Goal: Task Accomplishment & Management: Manage account settings

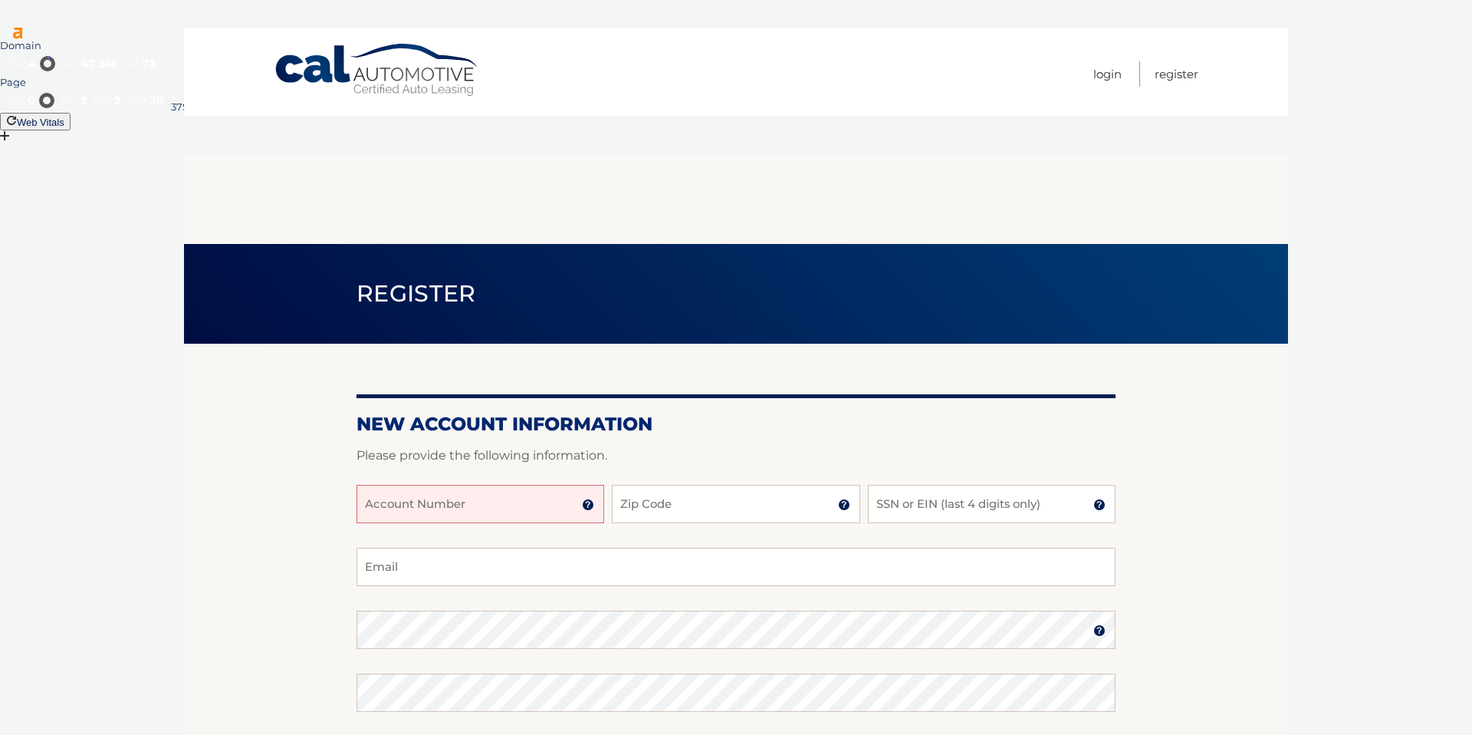
click at [517, 485] on input "Account Number" at bounding box center [481, 504] width 248 height 38
type input "44456002149"
click at [660, 485] on input "Zip Code" at bounding box center [736, 504] width 248 height 38
type input "33076"
click at [824, 445] on p "Please provide the following information." at bounding box center [736, 455] width 759 height 21
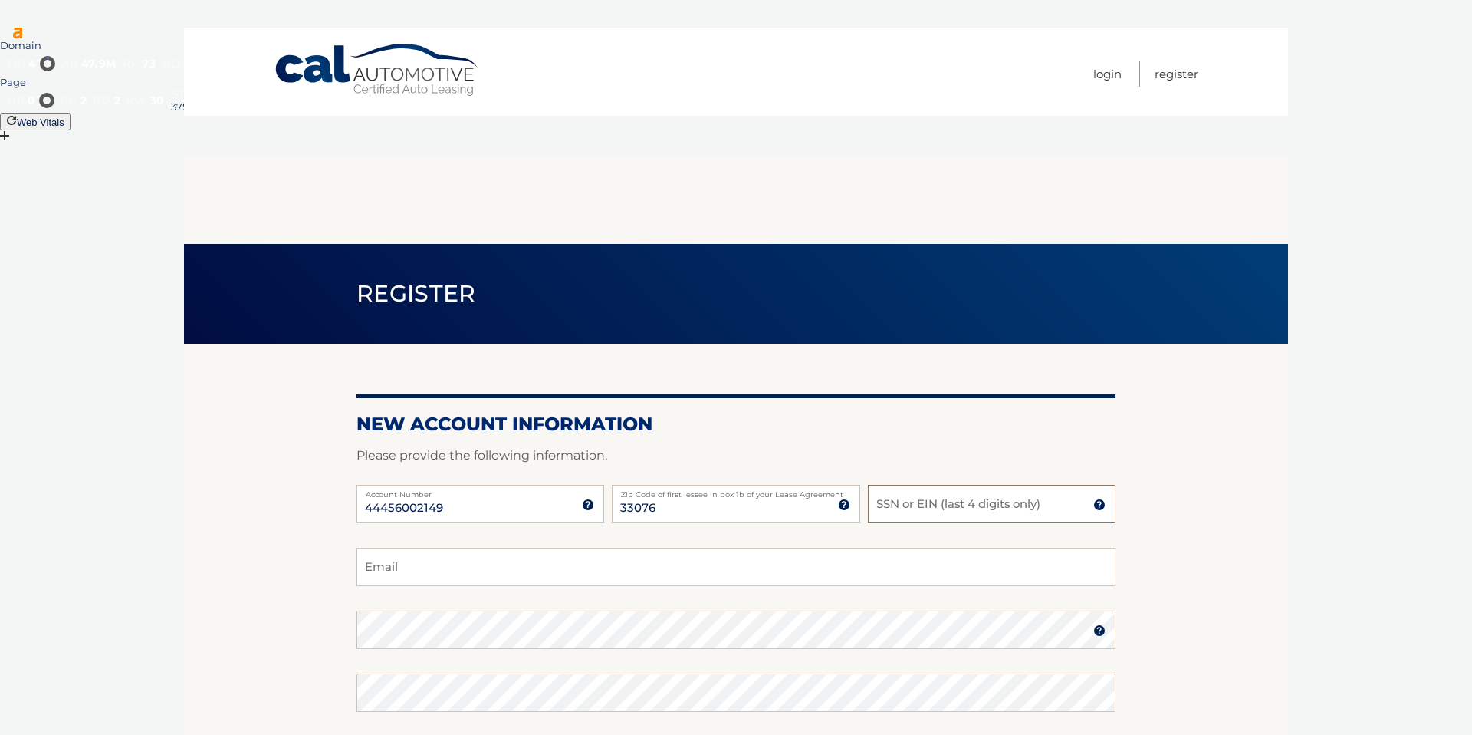
click at [914, 485] on input "SSN or EIN (last 4 digits only)" at bounding box center [992, 504] width 248 height 38
type input "6542"
click at [706, 547] on input "Email" at bounding box center [736, 566] width 759 height 38
type input "scott.kaufman@yahoo.com"
click at [288, 551] on section "New Account Information Please provide the following information. 44456002149 A…" at bounding box center [736, 643] width 1104 height 599
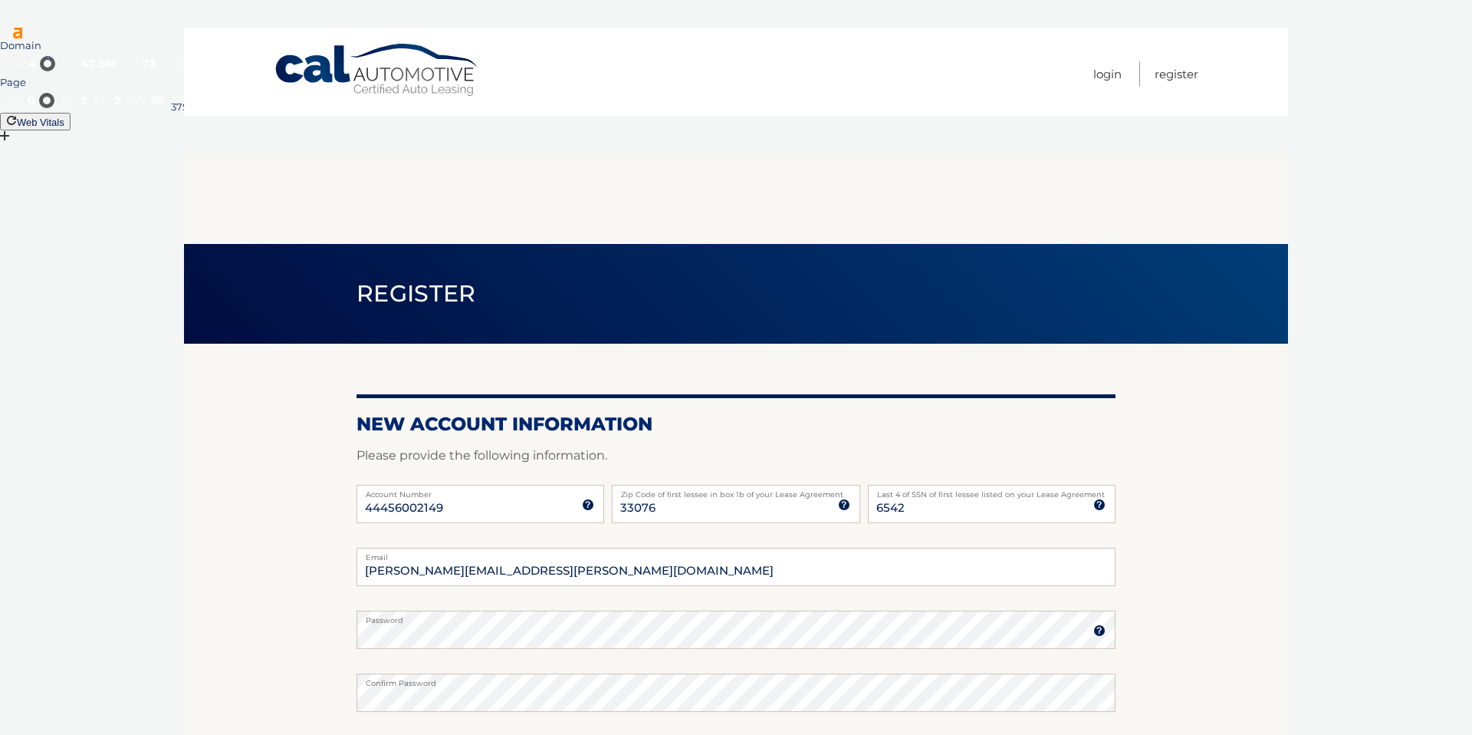
click at [216, 556] on section "New Account Information Please provide the following information. 44456002149 A…" at bounding box center [736, 643] width 1104 height 599
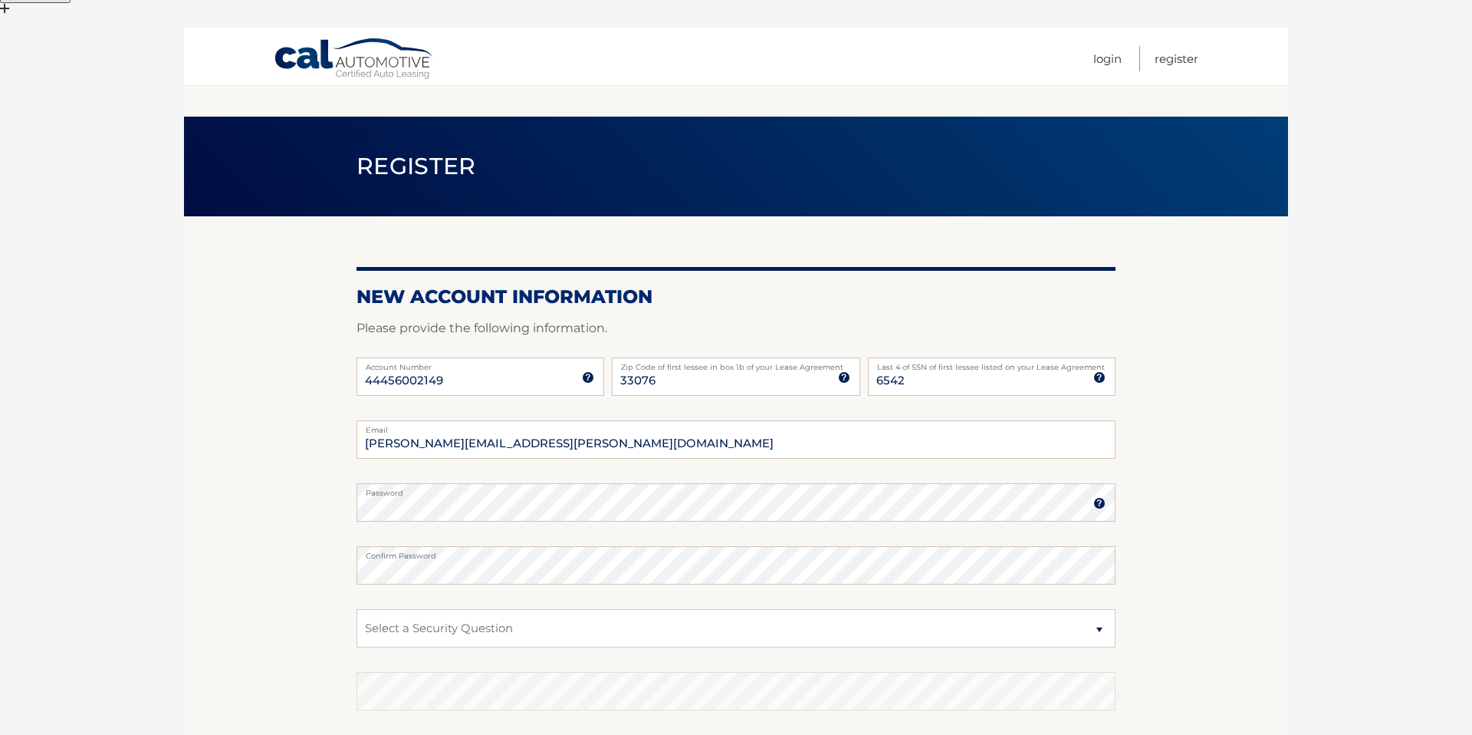
scroll to position [177, 0]
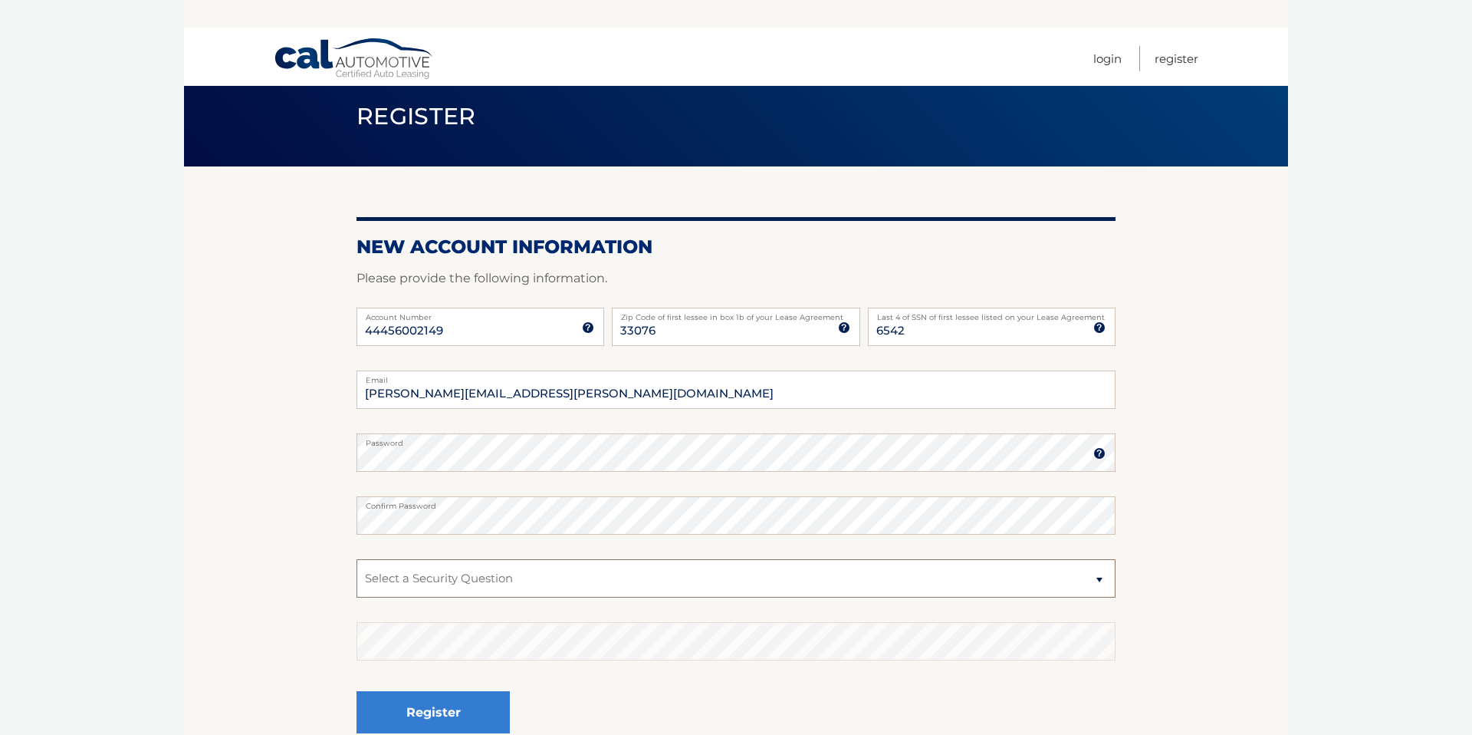
click at [390, 559] on select "Select a Security Question What was the name of your elementary school? What is…" at bounding box center [736, 578] width 759 height 38
select select "1"
click at [357, 559] on select "Select a Security Question What was the name of your elementary school? What is…" at bounding box center [736, 578] width 759 height 38
click at [413, 691] on button "Register" at bounding box center [433, 712] width 153 height 42
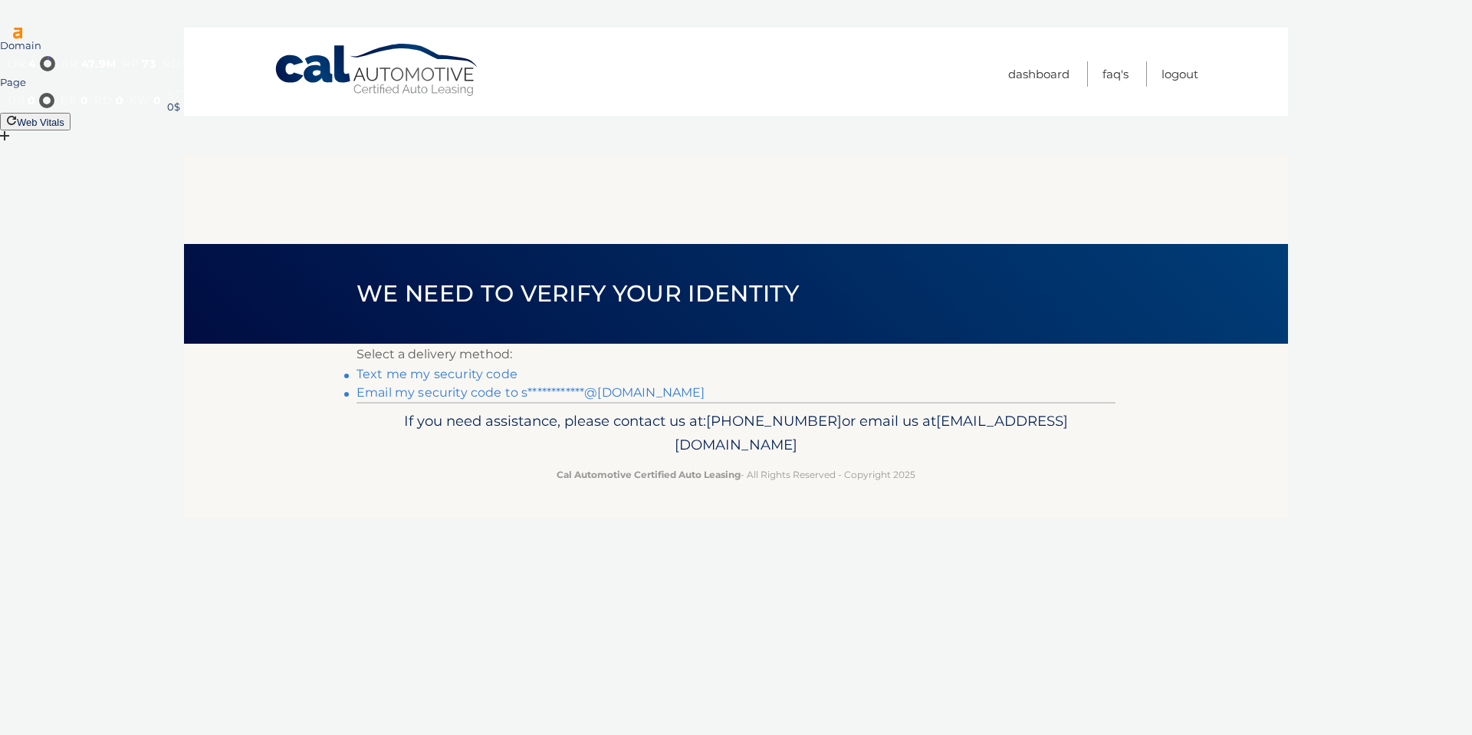
click at [462, 367] on link "Text me my security code" at bounding box center [437, 374] width 161 height 15
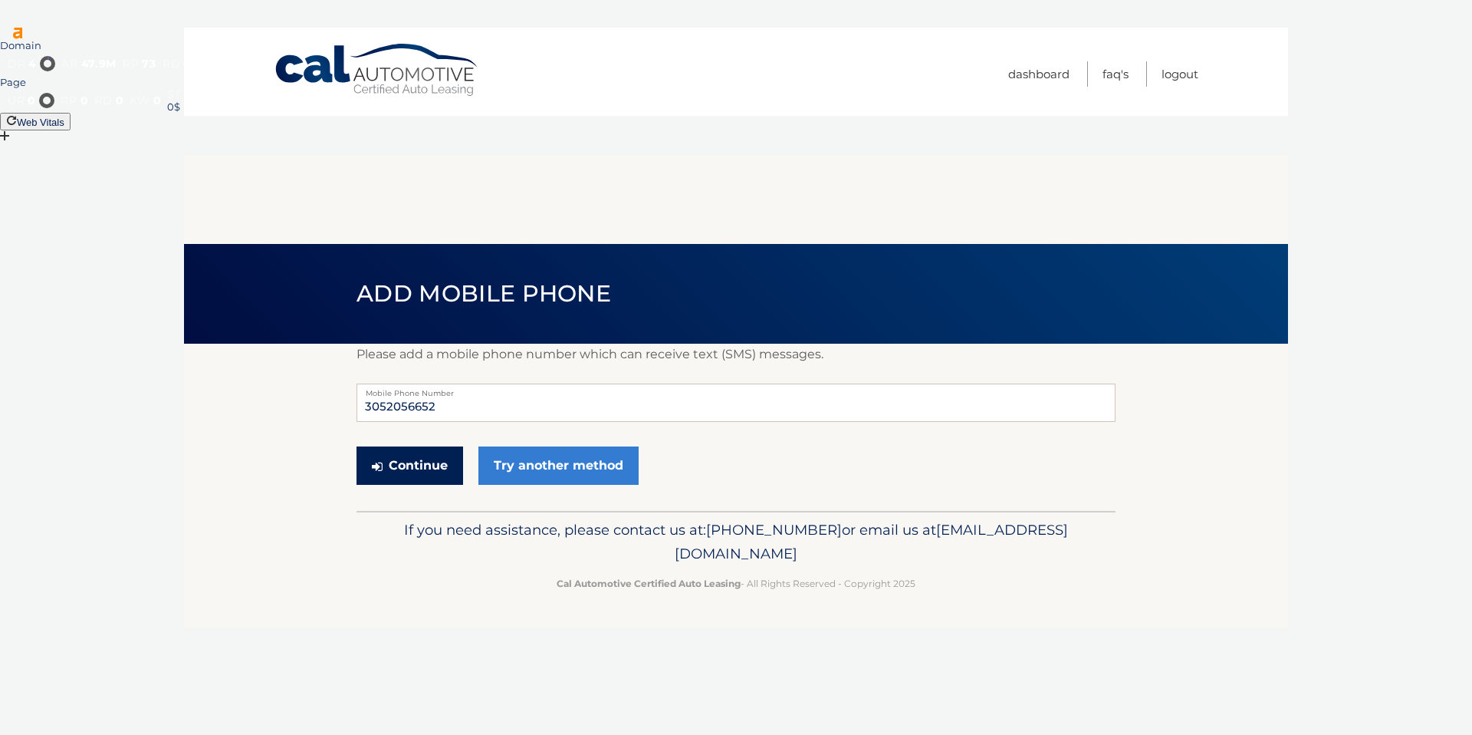
click at [427, 446] on button "Continue" at bounding box center [410, 465] width 107 height 38
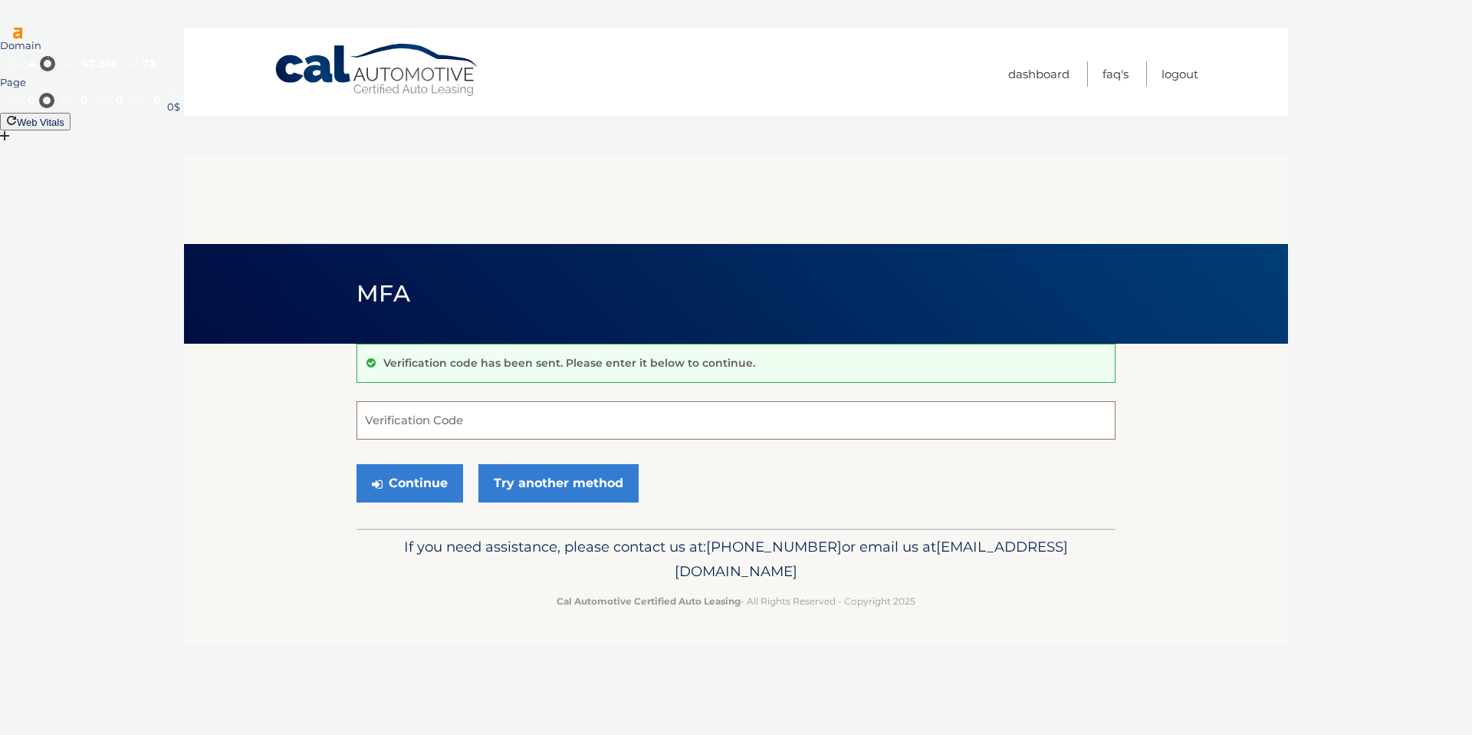
click at [423, 401] on input "Verification Code" at bounding box center [736, 420] width 759 height 38
type input "725510"
click at [413, 464] on button "Continue" at bounding box center [410, 483] width 107 height 38
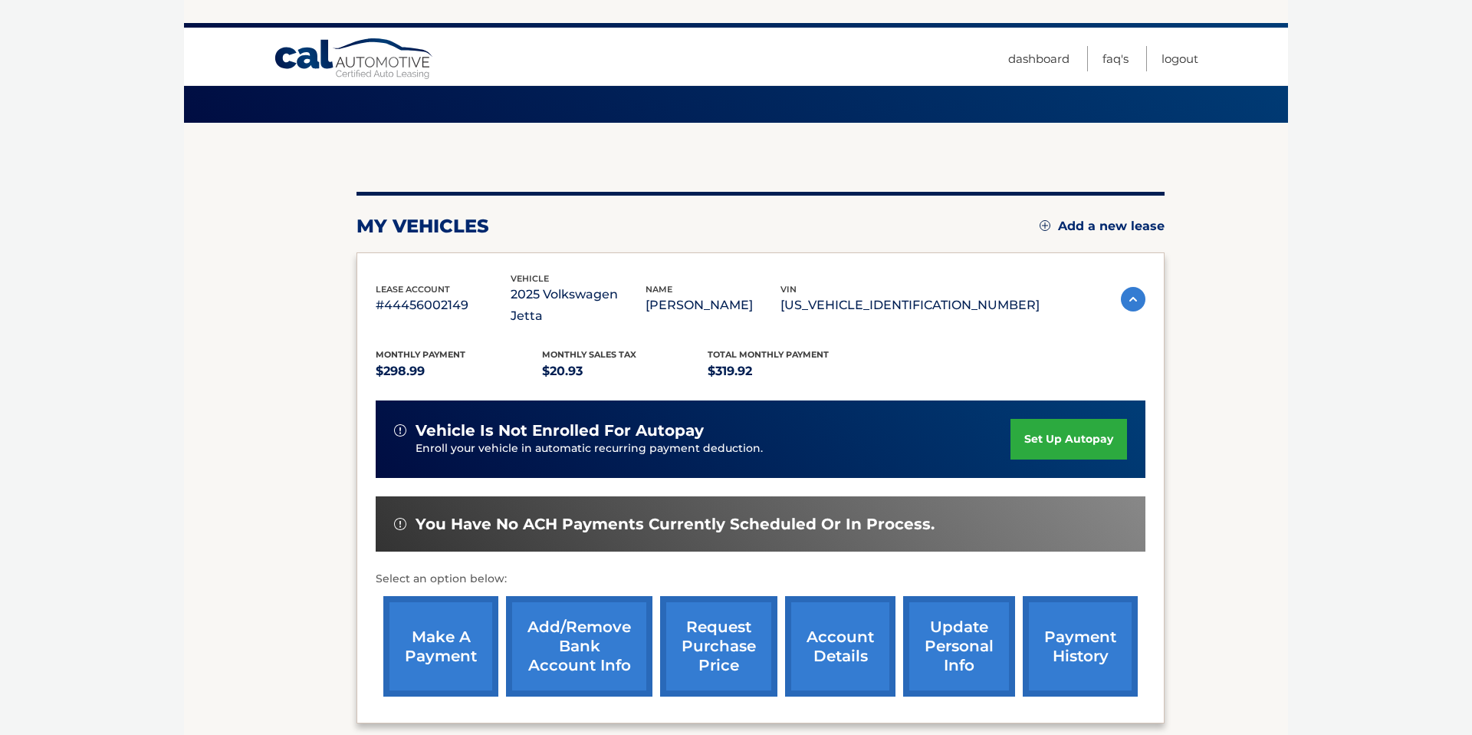
scroll to position [222, 0]
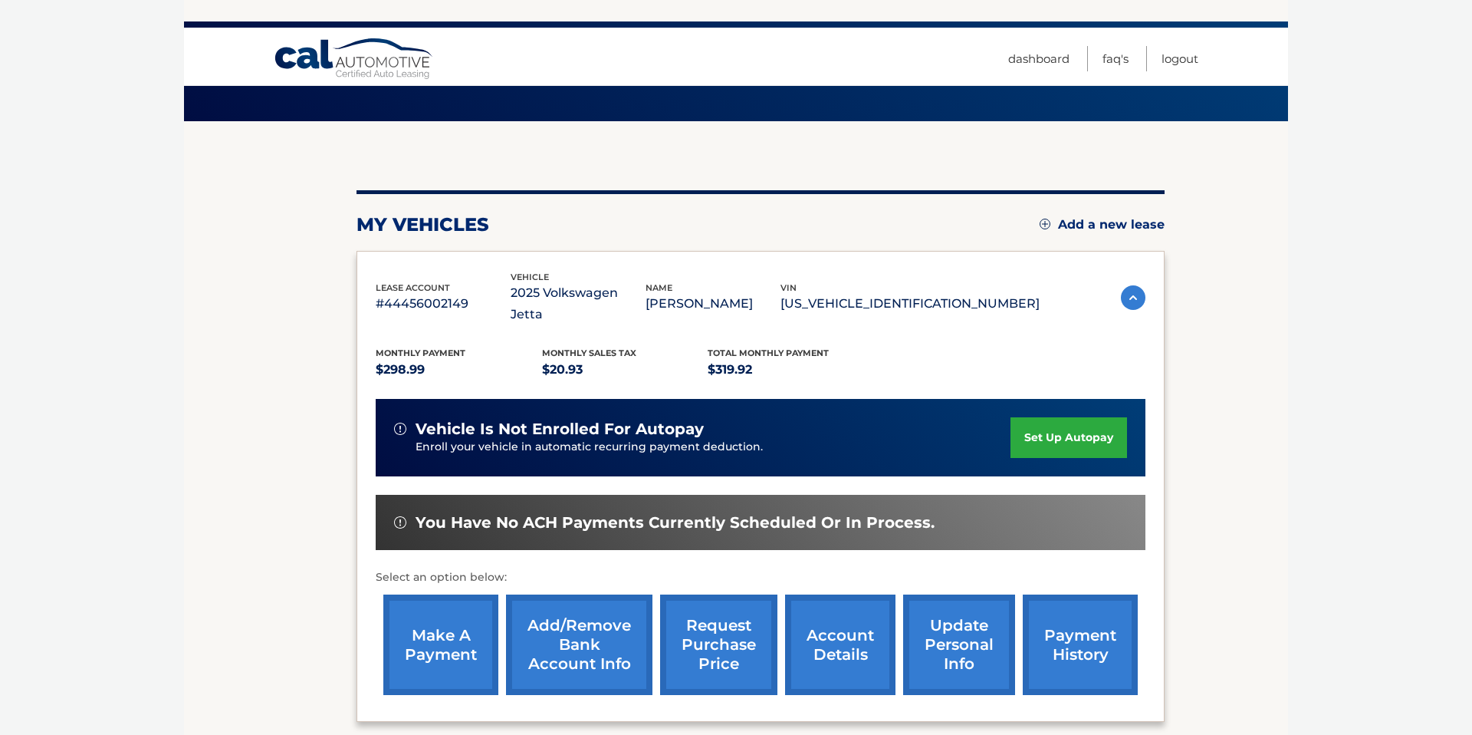
click at [449, 594] on link "make a payment" at bounding box center [440, 644] width 115 height 100
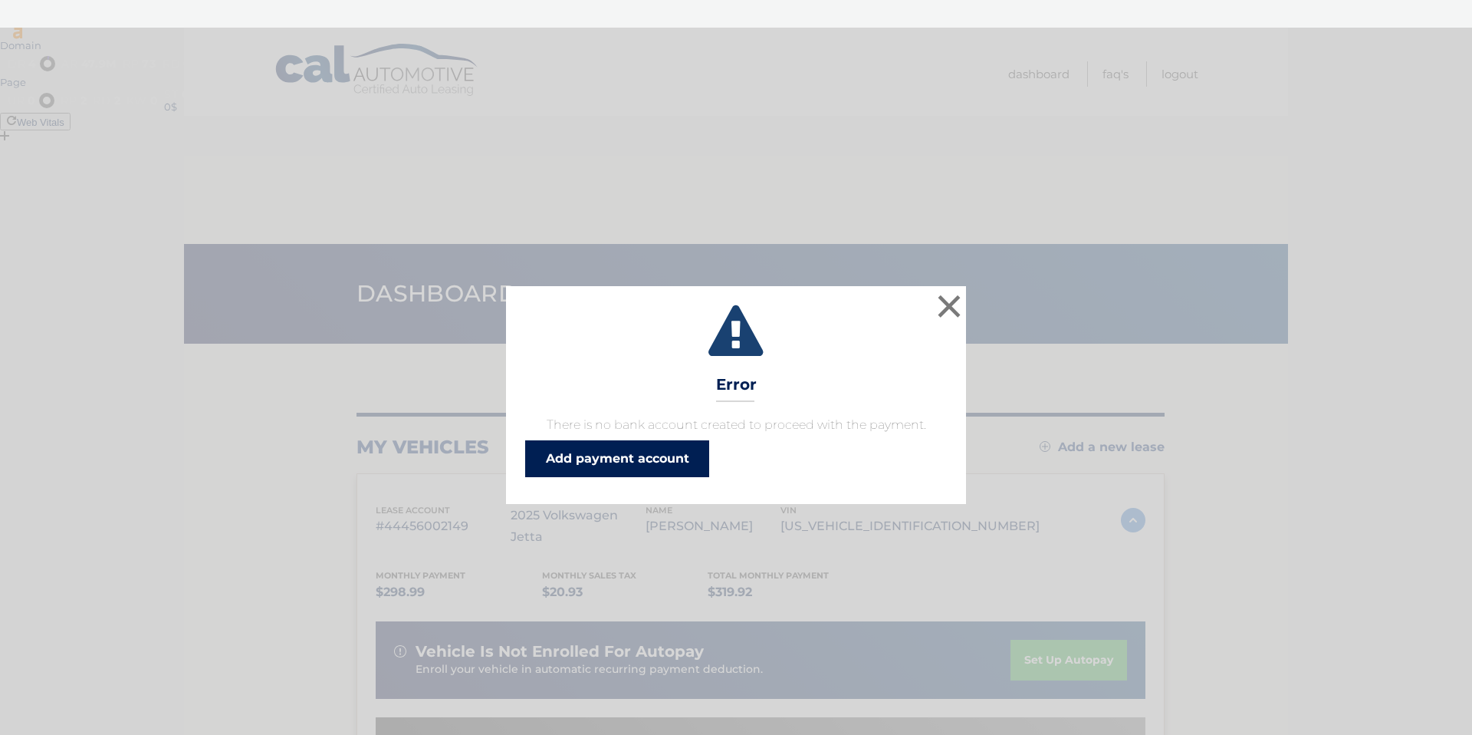
click at [590, 459] on link "Add payment account" at bounding box center [617, 458] width 184 height 37
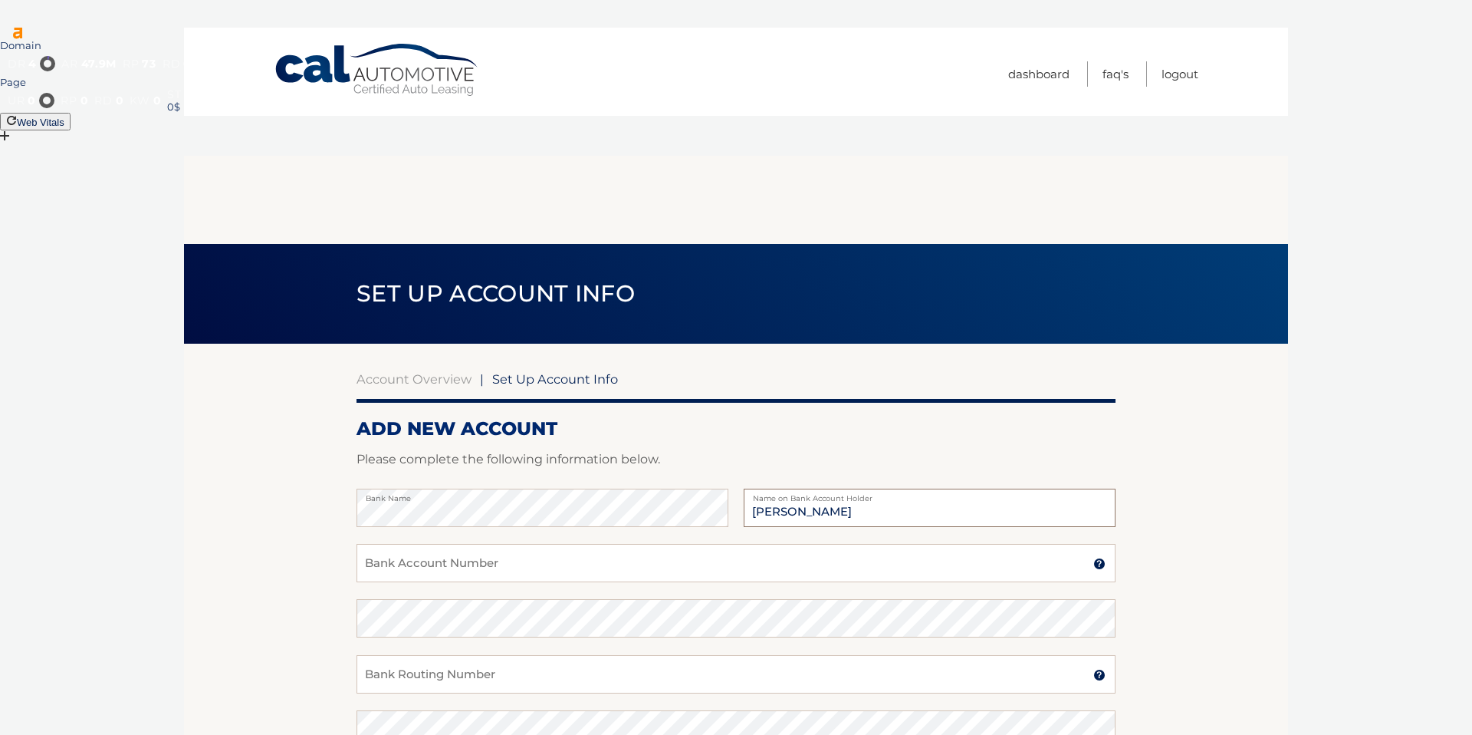
type input "Scott Kaufman"
click at [131, 429] on body "Domain dr 4 ar 47.9M rp 73 rd 65 kw 37 st 89 450$ Page ur 0 rp 0 rd 0 kw 0 st 0…" at bounding box center [736, 395] width 1472 height 735
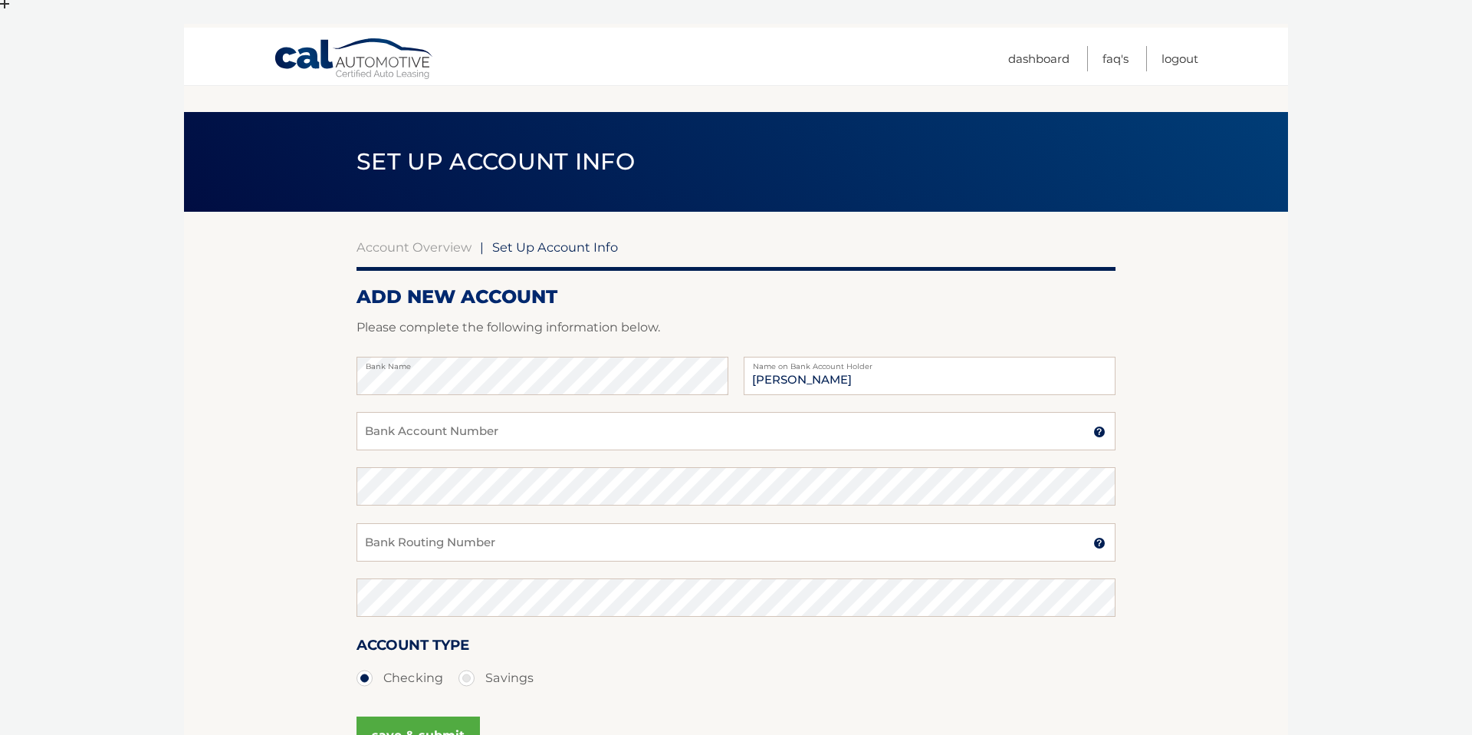
scroll to position [182, 0]
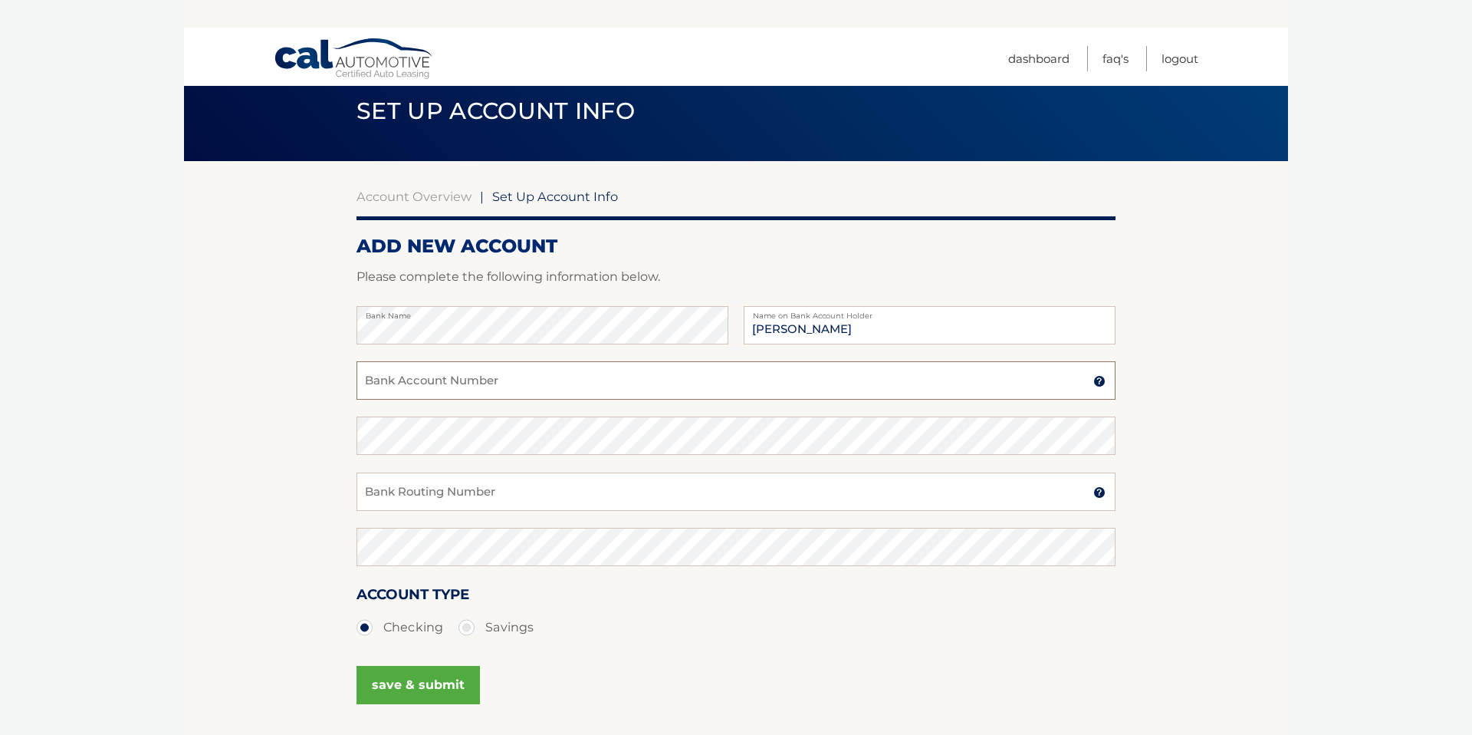
click at [419, 361] on input "Bank Account Number" at bounding box center [736, 380] width 759 height 38
drag, startPoint x: 427, startPoint y: 250, endPoint x: 365, endPoint y: 248, distance: 62.1
click at [366, 361] on input "063107513" at bounding box center [736, 380] width 759 height 38
click at [365, 361] on input "063107513" at bounding box center [736, 380] width 759 height 38
type input "063107513"
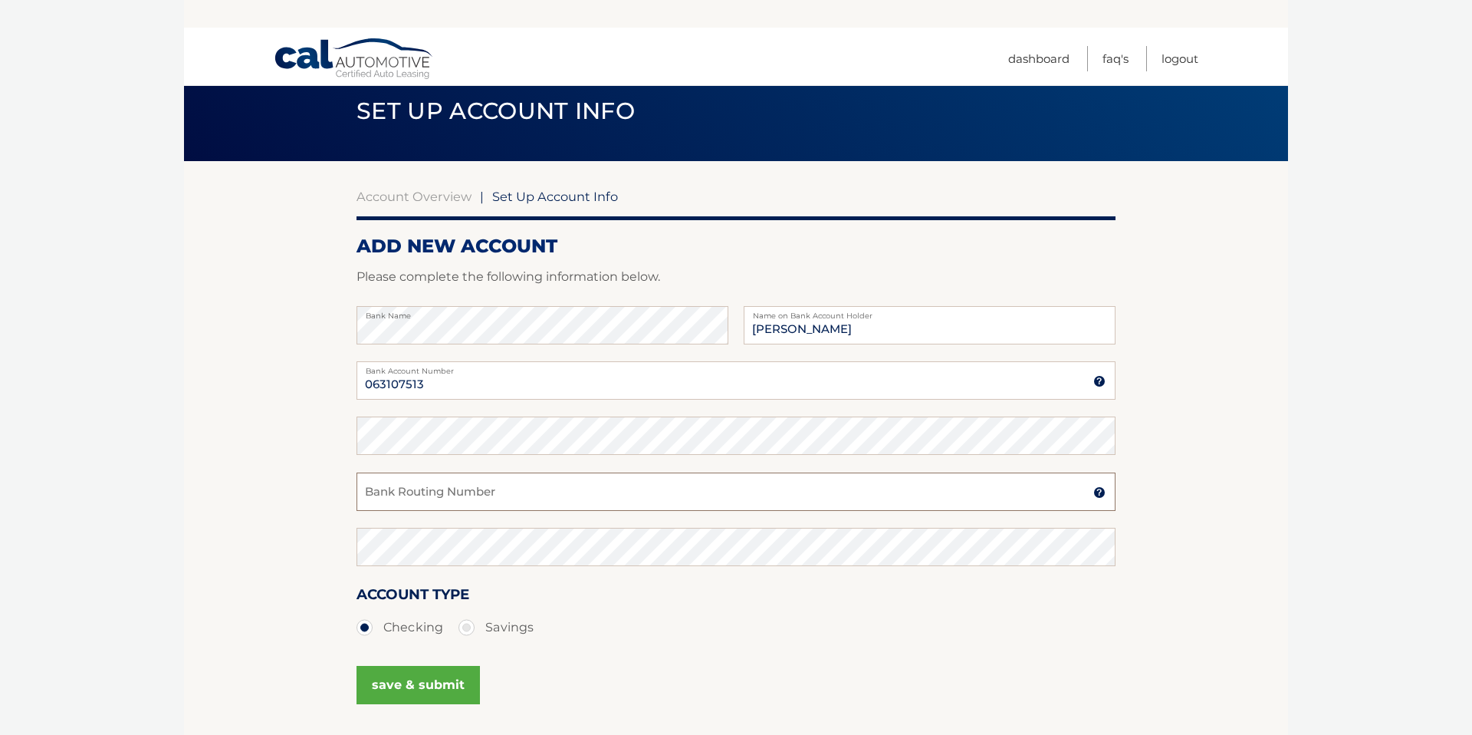
click at [393, 472] on input "Bank Routing Number" at bounding box center [736, 491] width 759 height 38
click at [401, 472] on input "Bank Routing Number" at bounding box center [736, 491] width 759 height 38
paste input "0"
type input "063107513"
click at [423, 361] on input "063107513" at bounding box center [736, 380] width 759 height 38
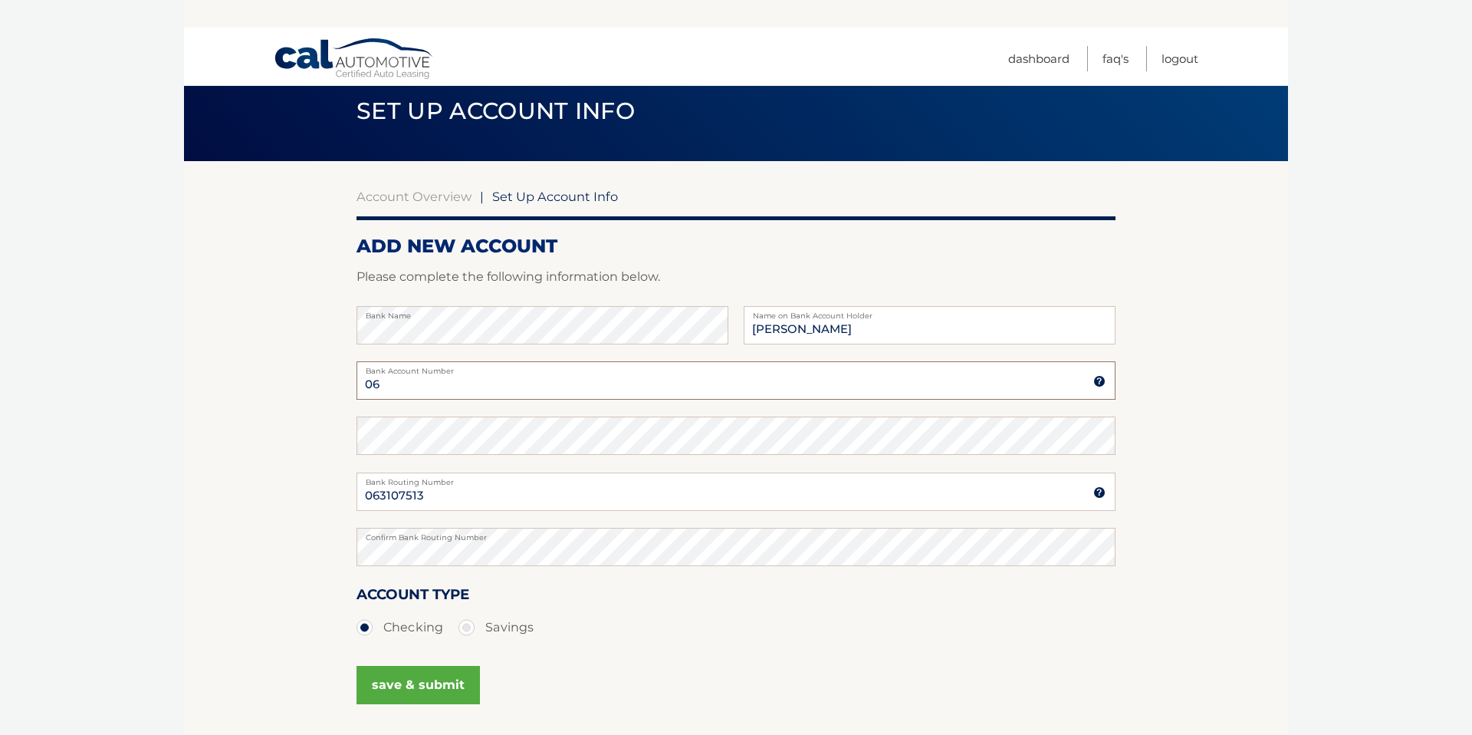
type input "0"
type input "1010166401891"
click at [440, 666] on button "save & submit" at bounding box center [418, 685] width 123 height 38
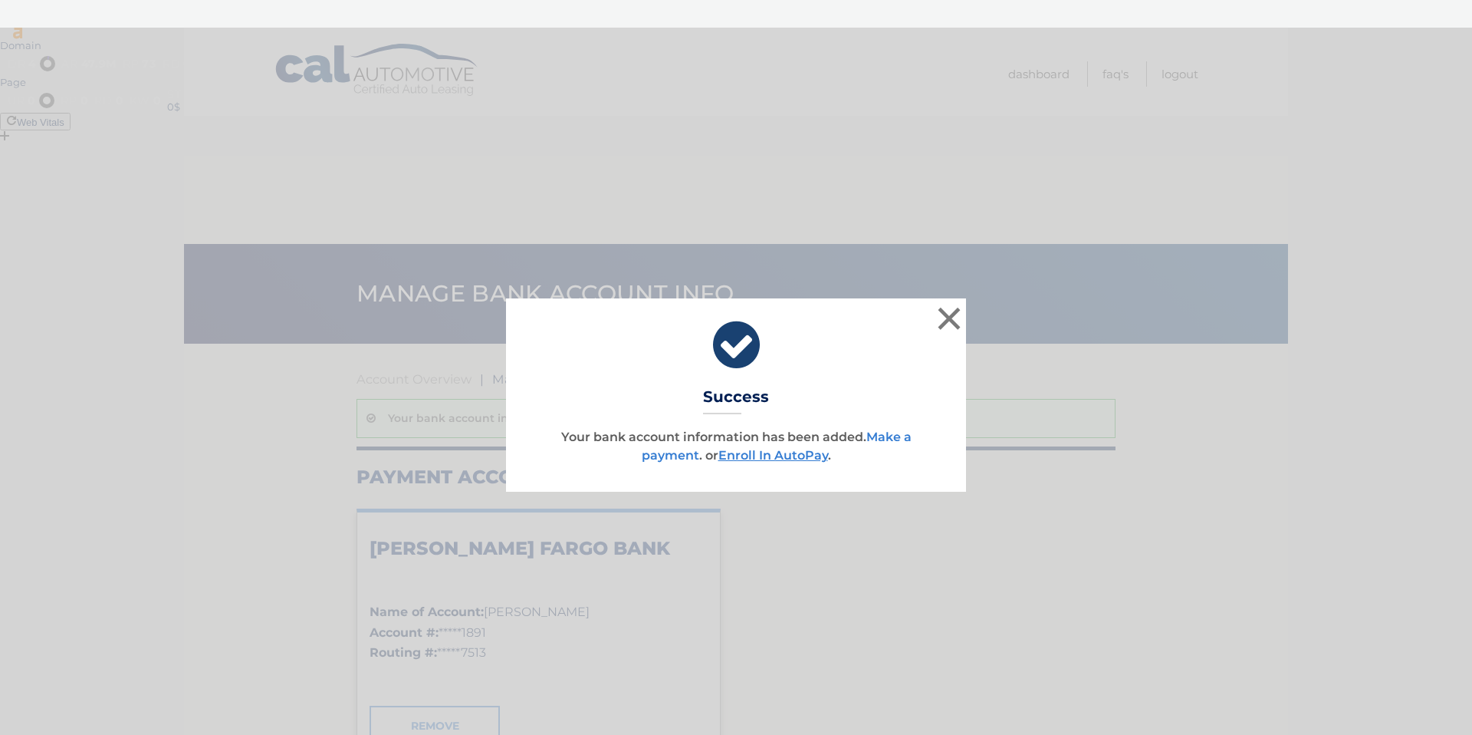
click at [883, 436] on link "Make a payment" at bounding box center [777, 445] width 270 height 33
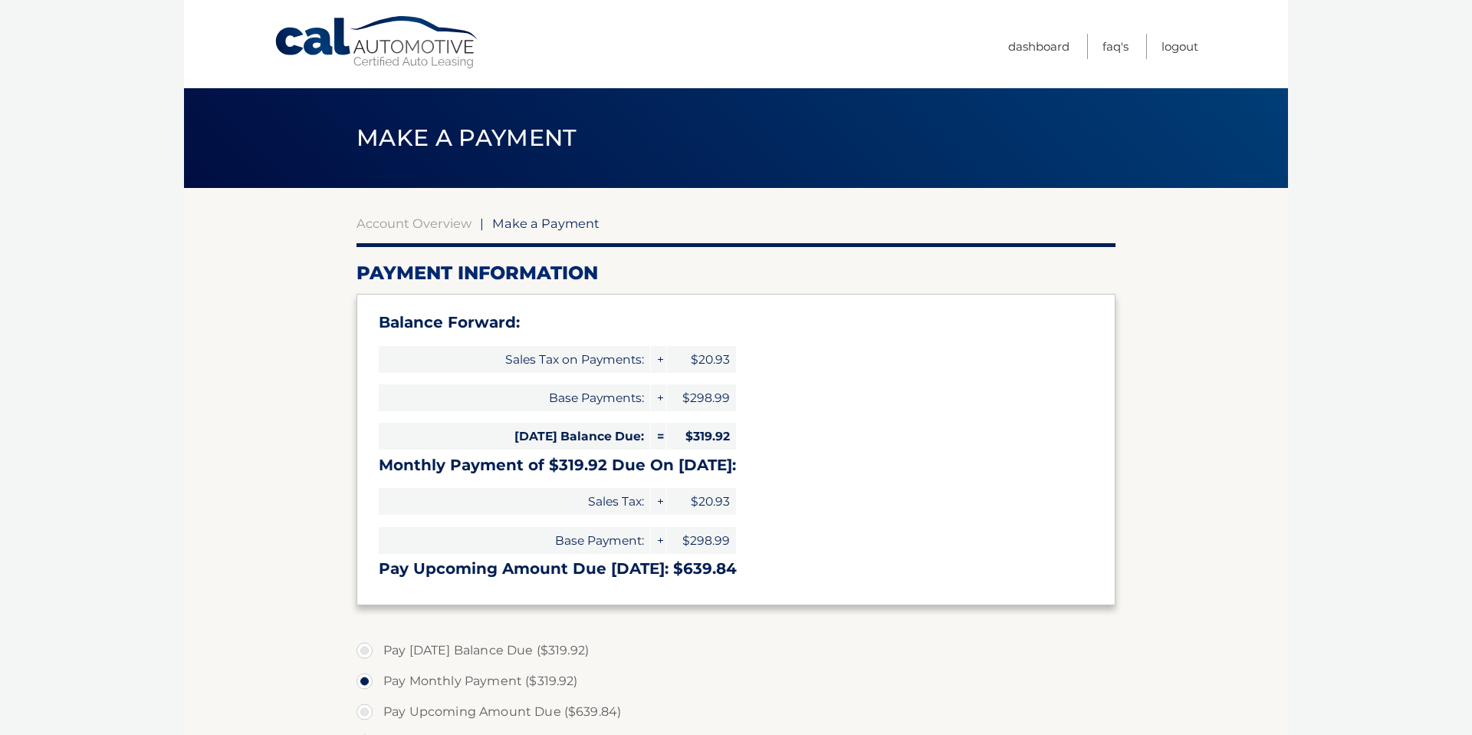
select select "NDdmZTgwMzItODAwNS00NWUzLTlkNjctOWMwNzdlNTY4NmQx"
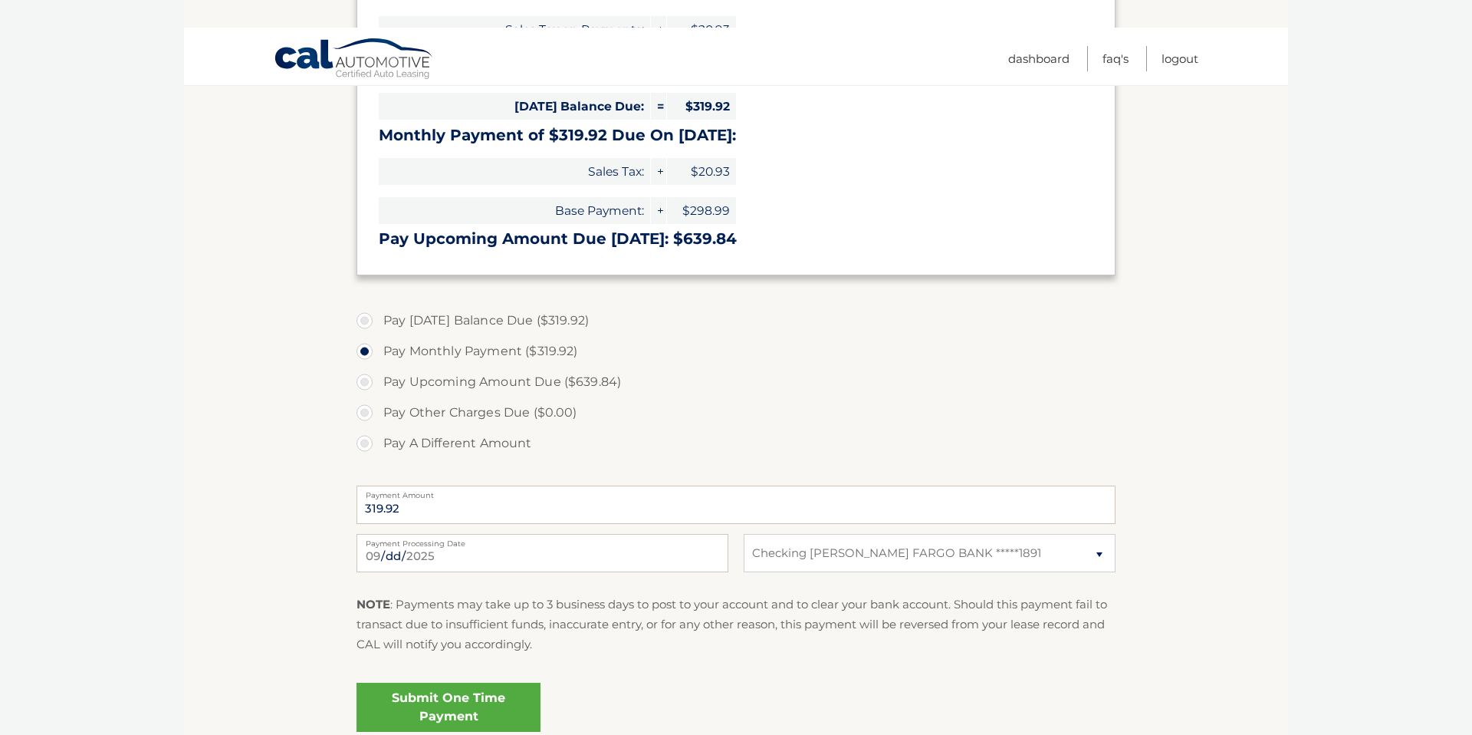
scroll to position [492, 0]
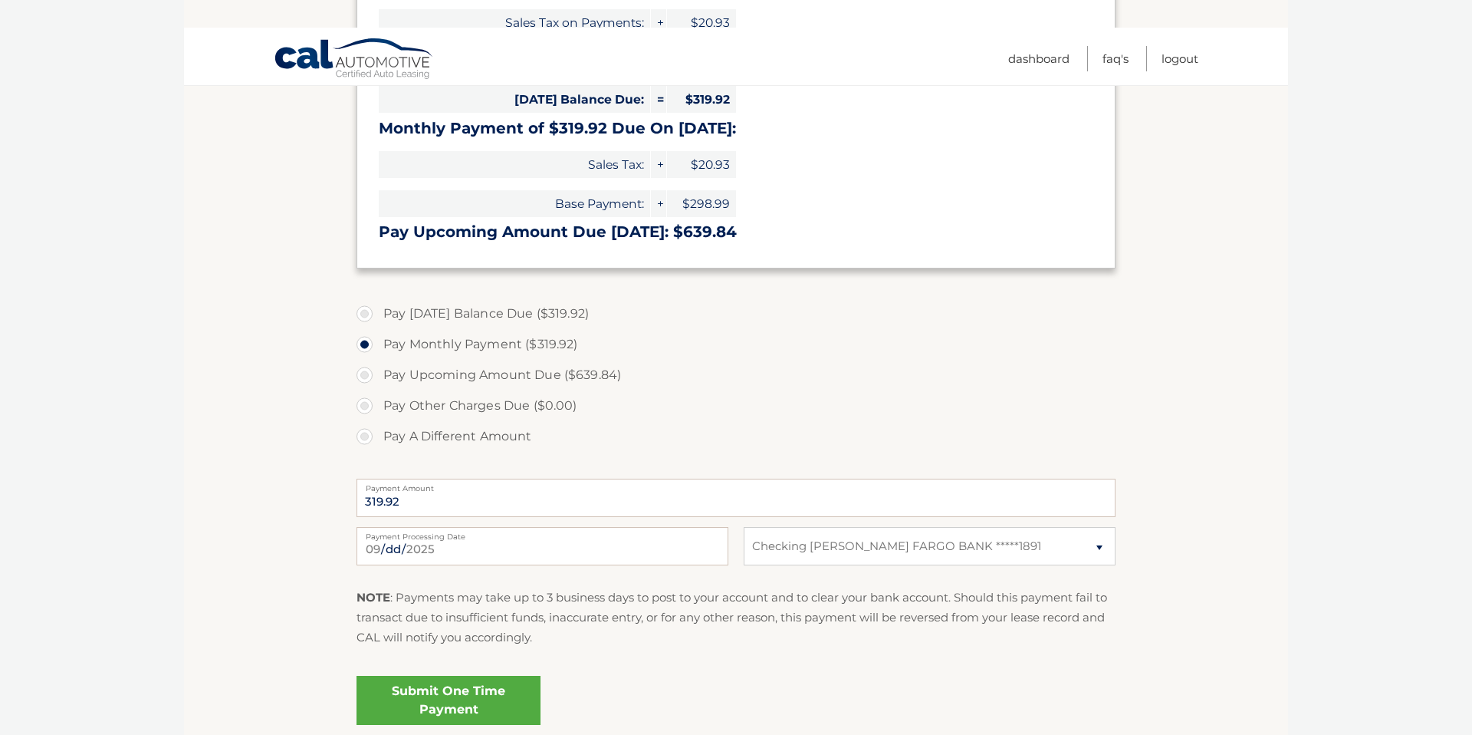
click at [501, 676] on link "Submit One Time Payment" at bounding box center [449, 700] width 184 height 49
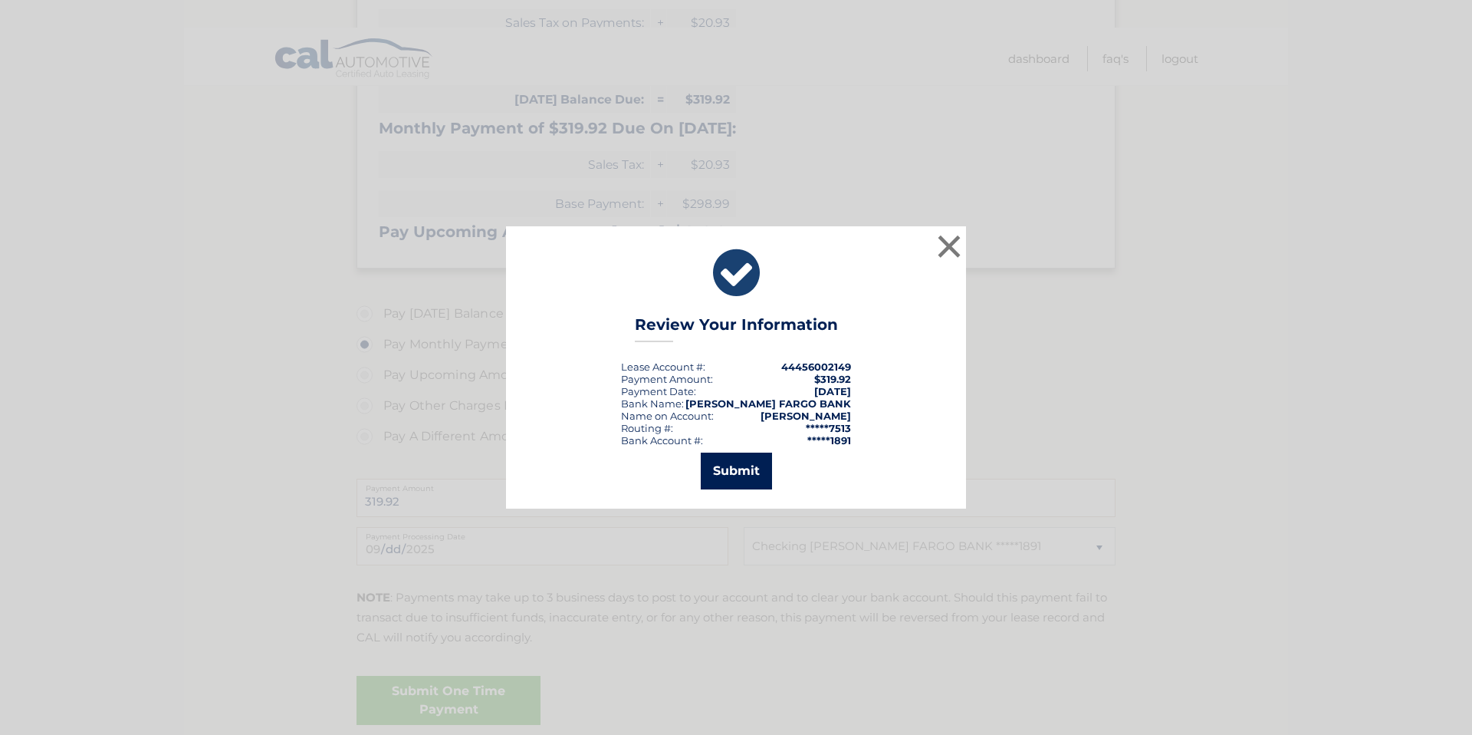
click at [736, 462] on button "Submit" at bounding box center [736, 470] width 71 height 37
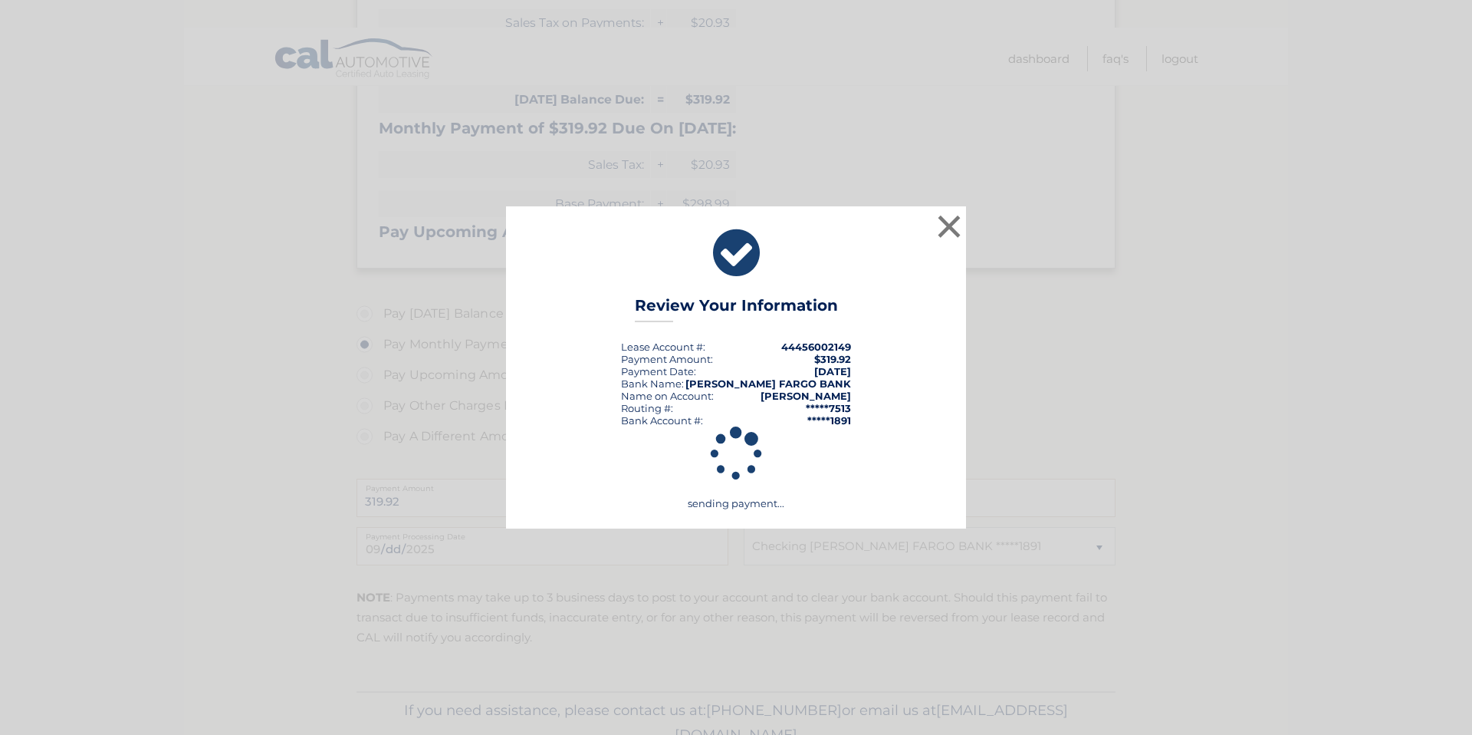
scroll to position [437, 0]
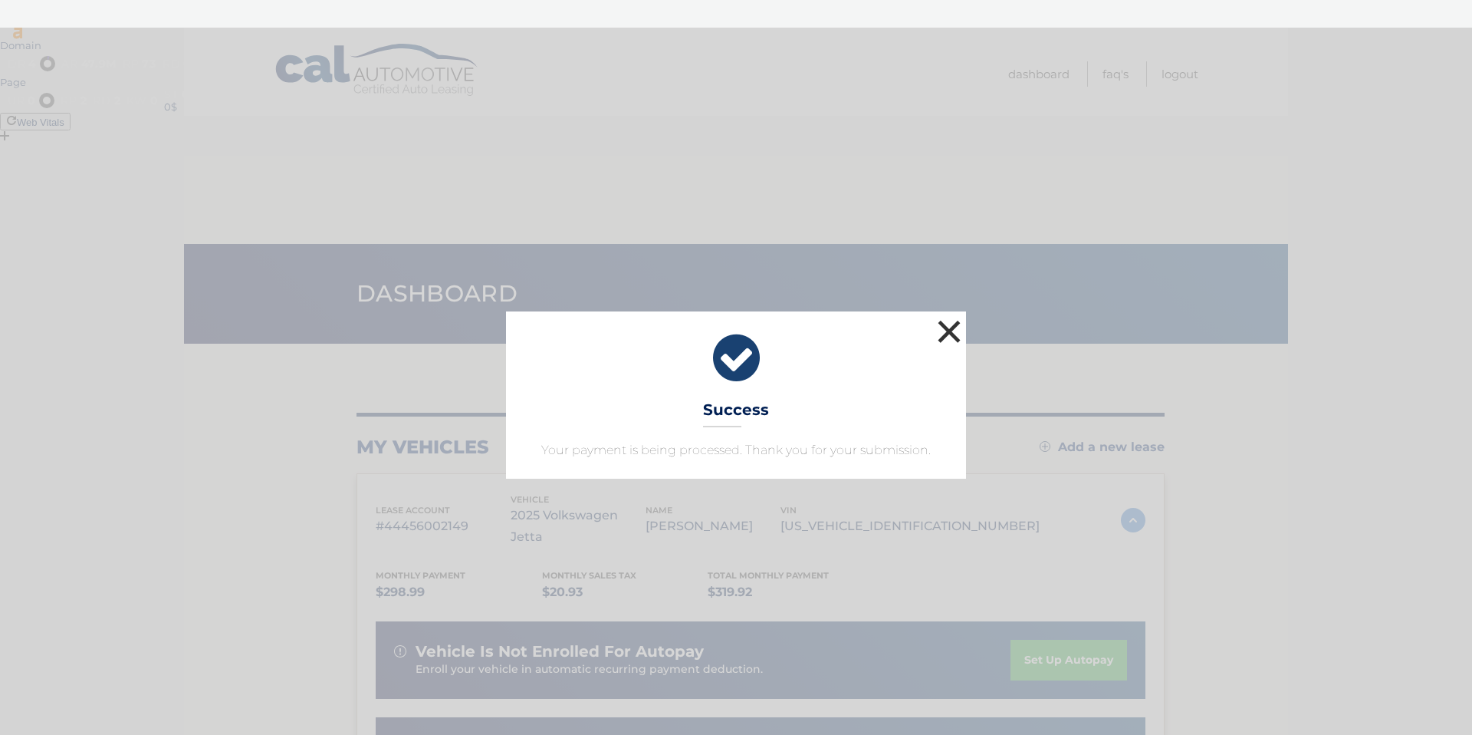
click at [945, 327] on button "×" at bounding box center [949, 331] width 31 height 31
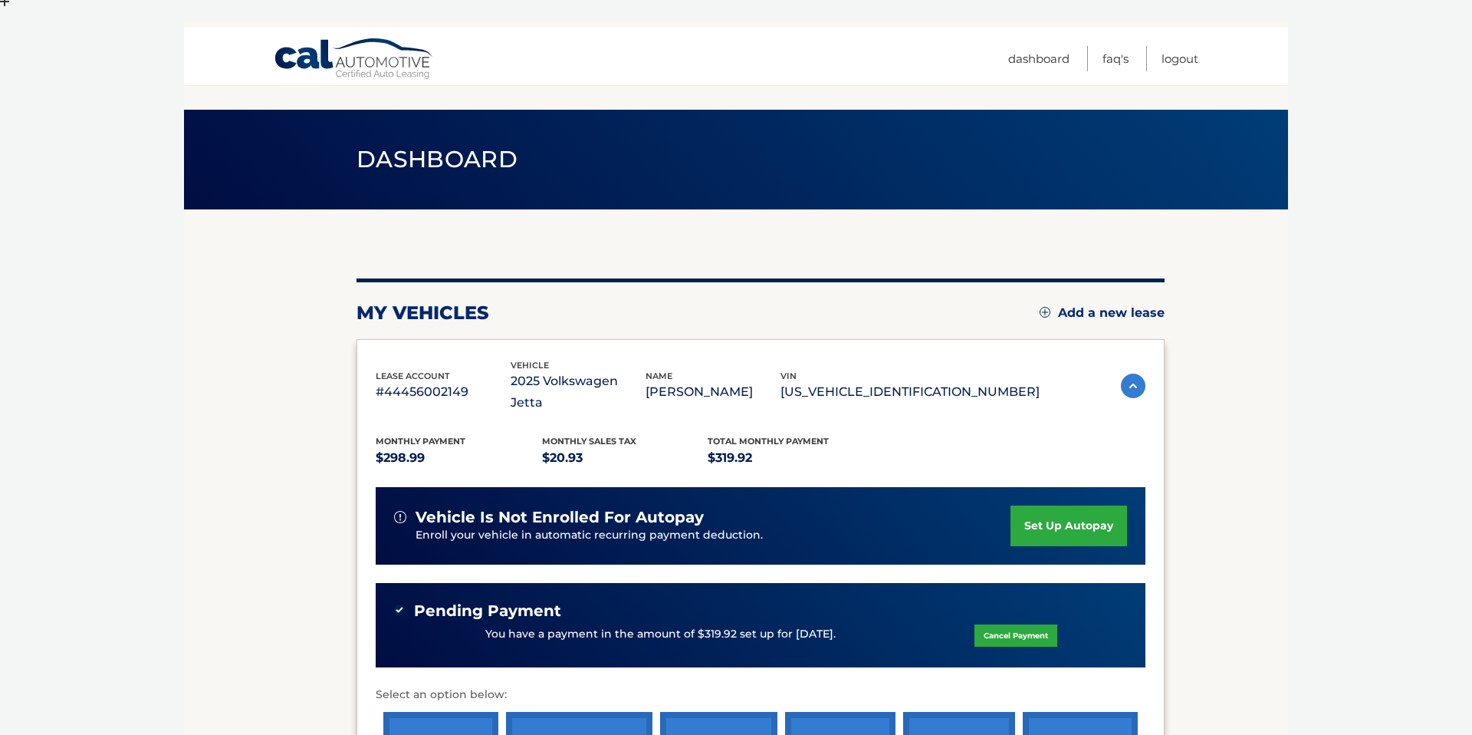
scroll to position [136, 0]
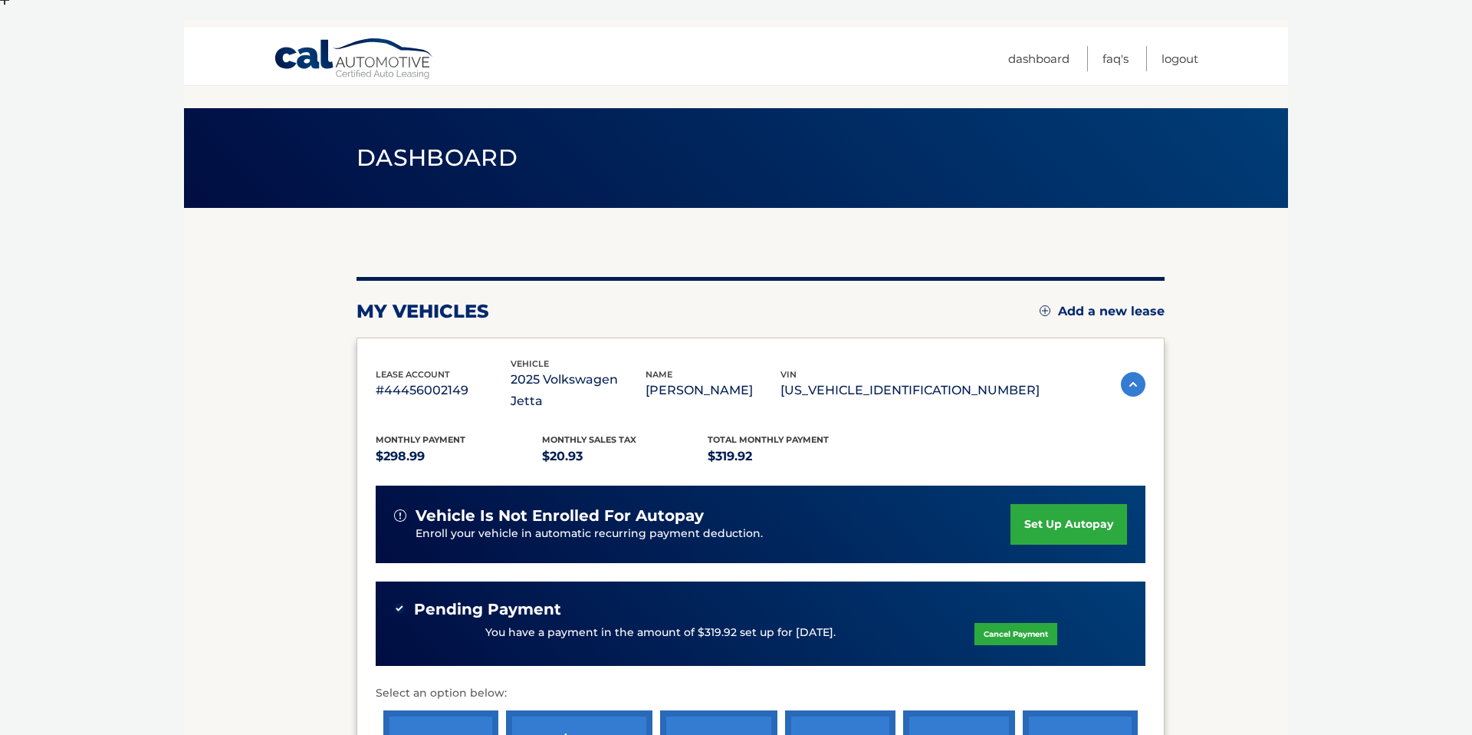
click at [1030, 504] on link "set up autopay" at bounding box center [1069, 524] width 117 height 41
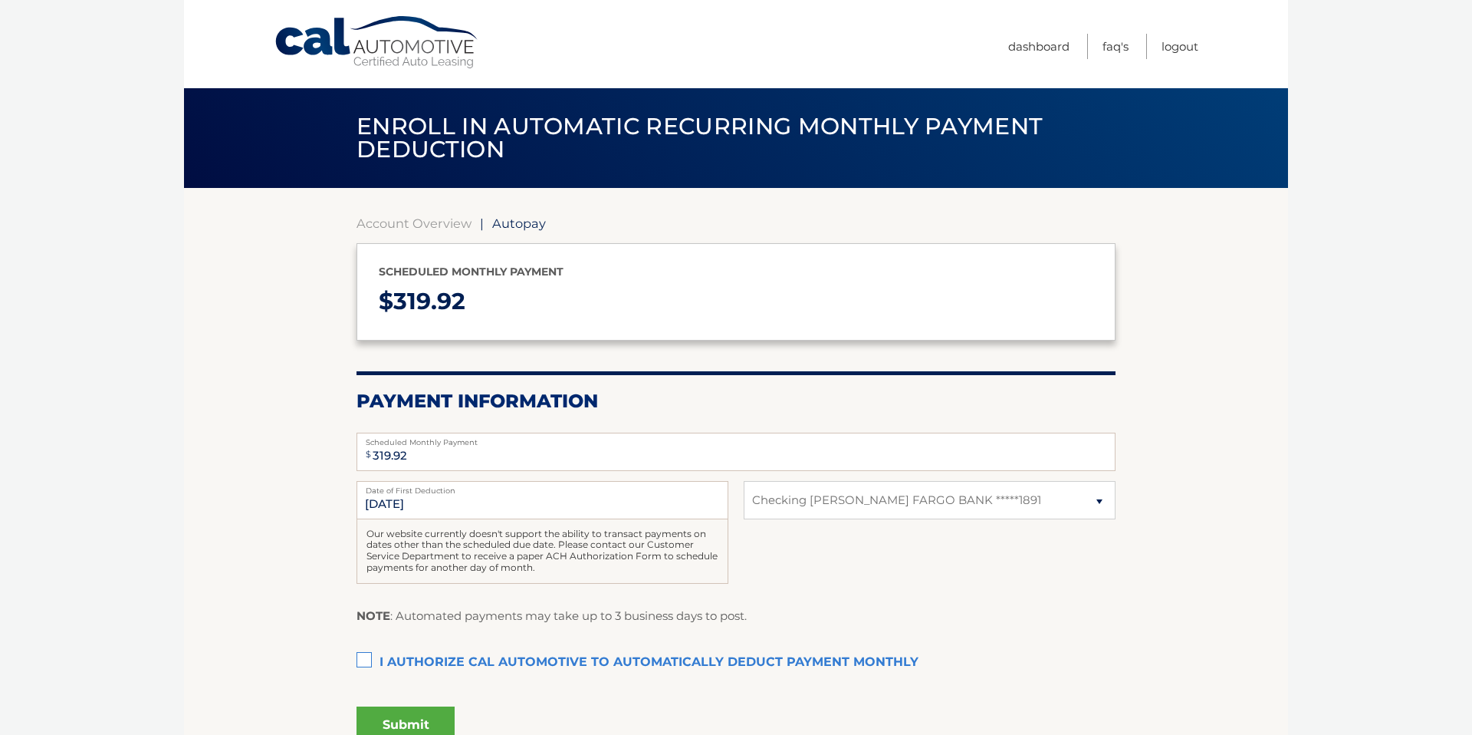
select select "NDdmZTgwMzItODAwNS00NWUzLTlkNjctOWMwNzdlNTY4NmQx"
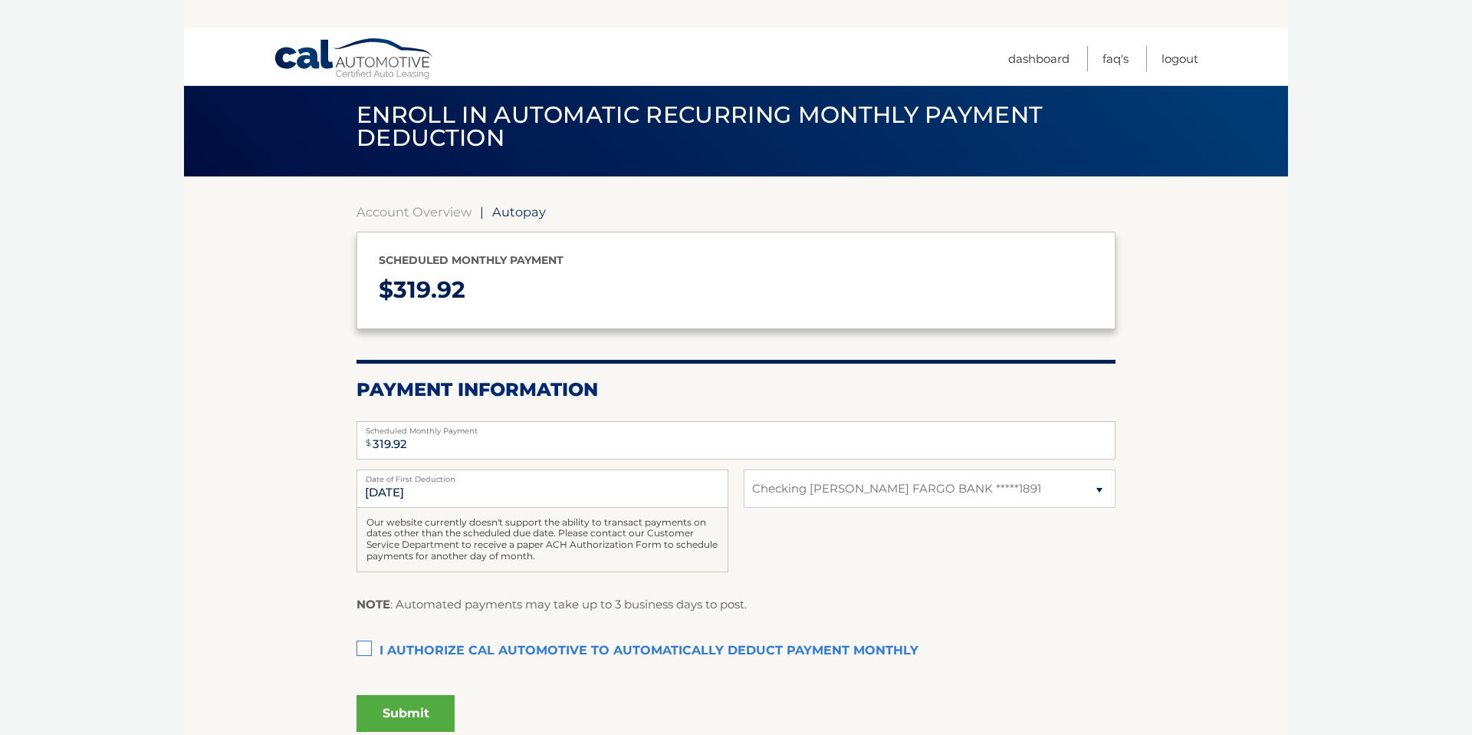
scroll to position [174, 0]
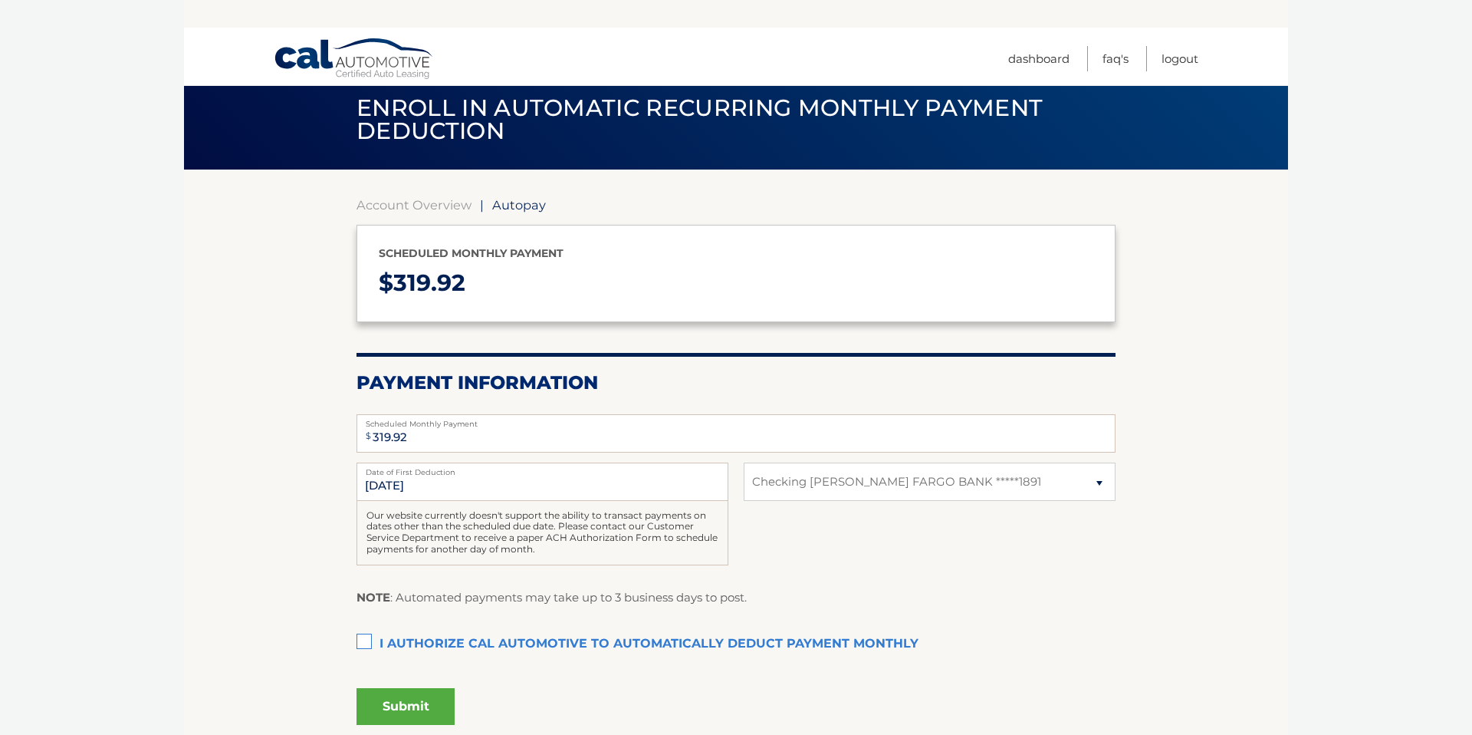
click at [363, 629] on label "I authorize cal automotive to automatically deduct payment monthly This checkbo…" at bounding box center [736, 644] width 759 height 31
click at [0, 0] on input "I authorize cal automotive to automatically deduct payment monthly This checkbo…" at bounding box center [0, 0] width 0 height 0
click at [402, 688] on button "Submit" at bounding box center [406, 706] width 98 height 37
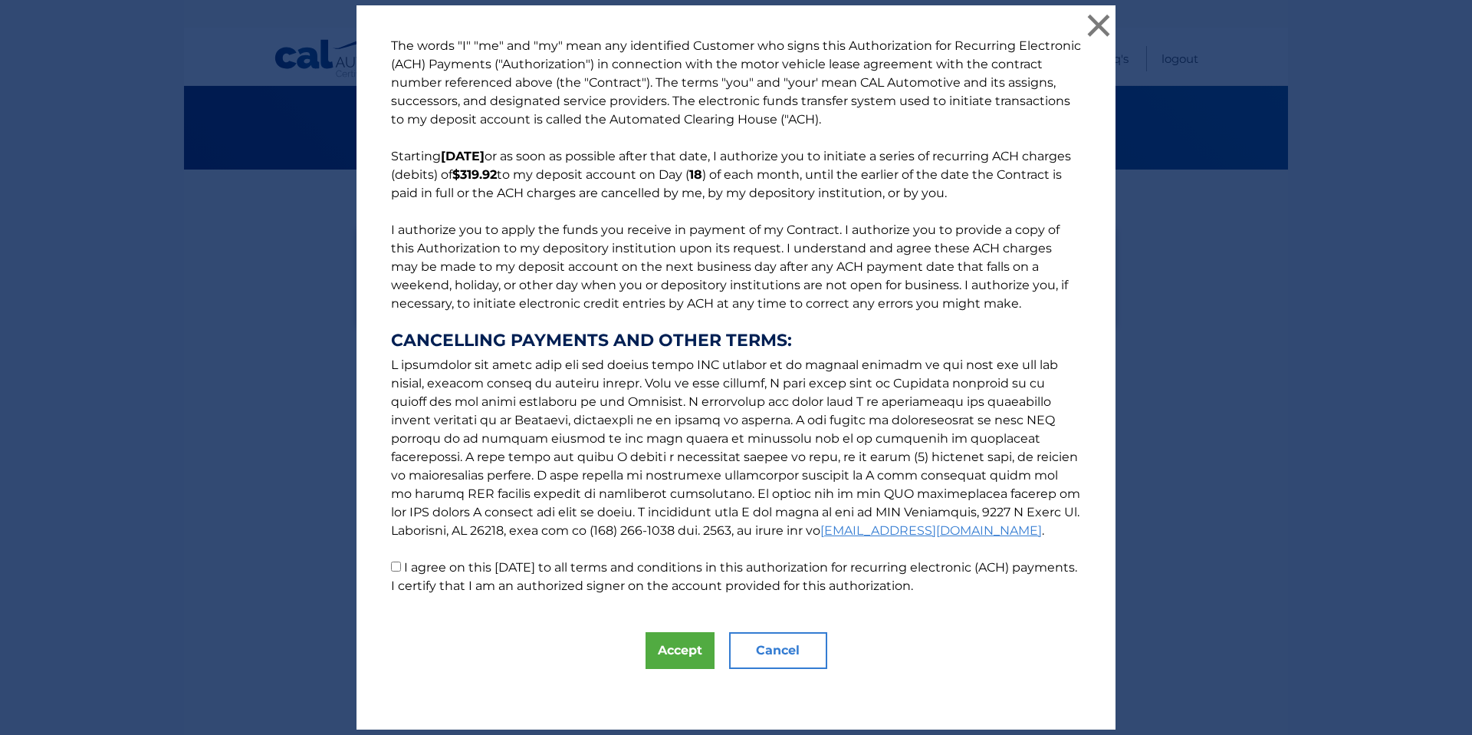
click at [398, 567] on input "I agree on this 09/20/2025 to all terms and conditions in this authorization fo…" at bounding box center [396, 566] width 10 height 10
checkbox input "true"
click at [676, 643] on button "Accept" at bounding box center [680, 650] width 69 height 37
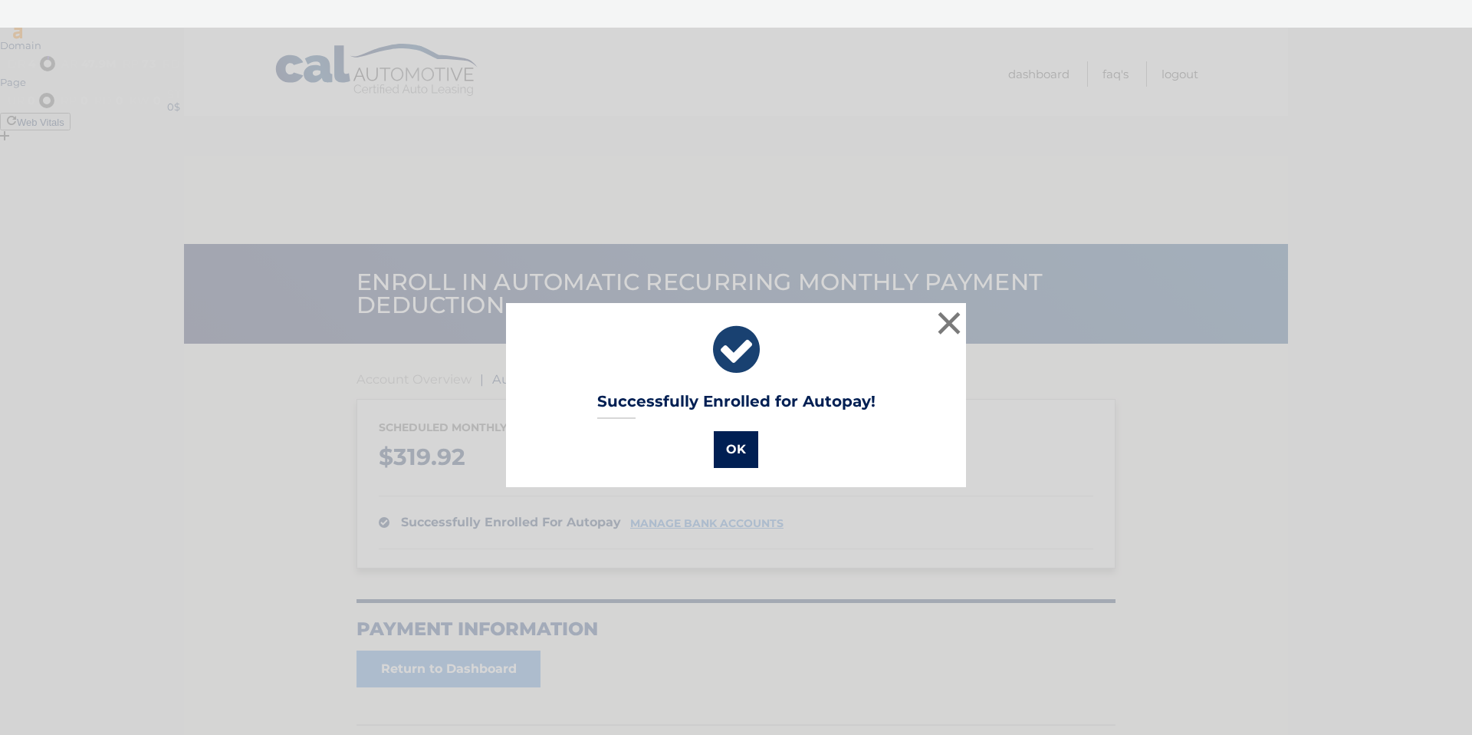
click at [725, 440] on button "OK" at bounding box center [736, 449] width 44 height 37
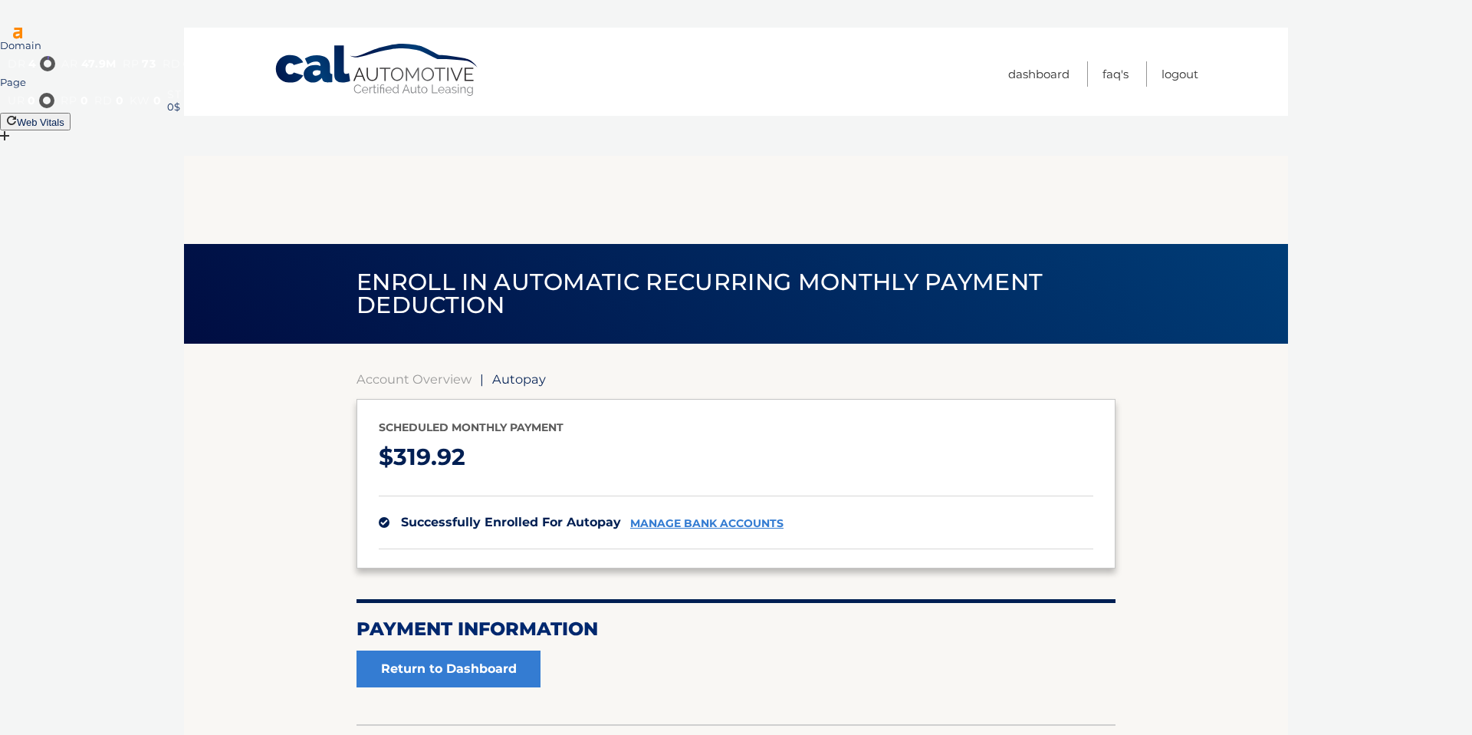
scroll to position [28, 0]
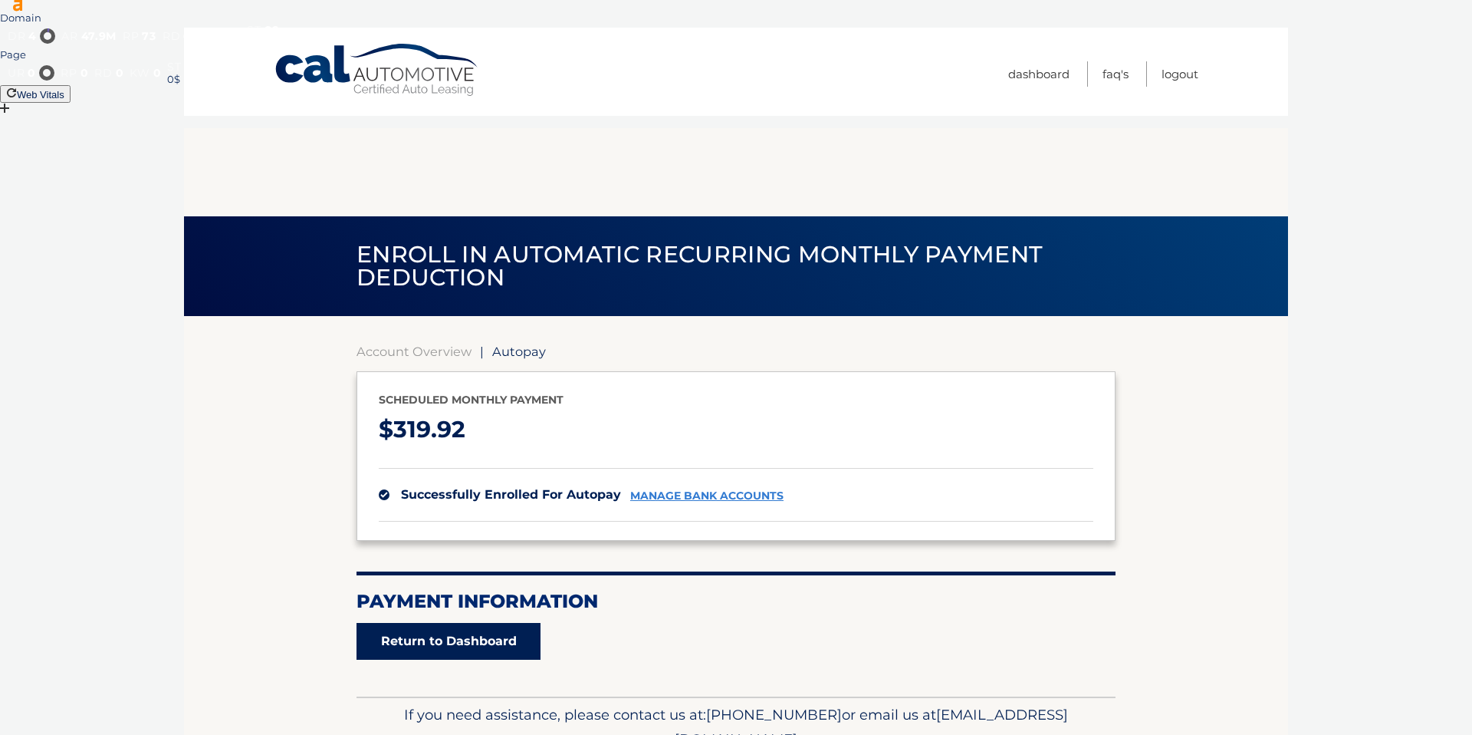
click at [518, 623] on link "Return to Dashboard" at bounding box center [449, 641] width 184 height 37
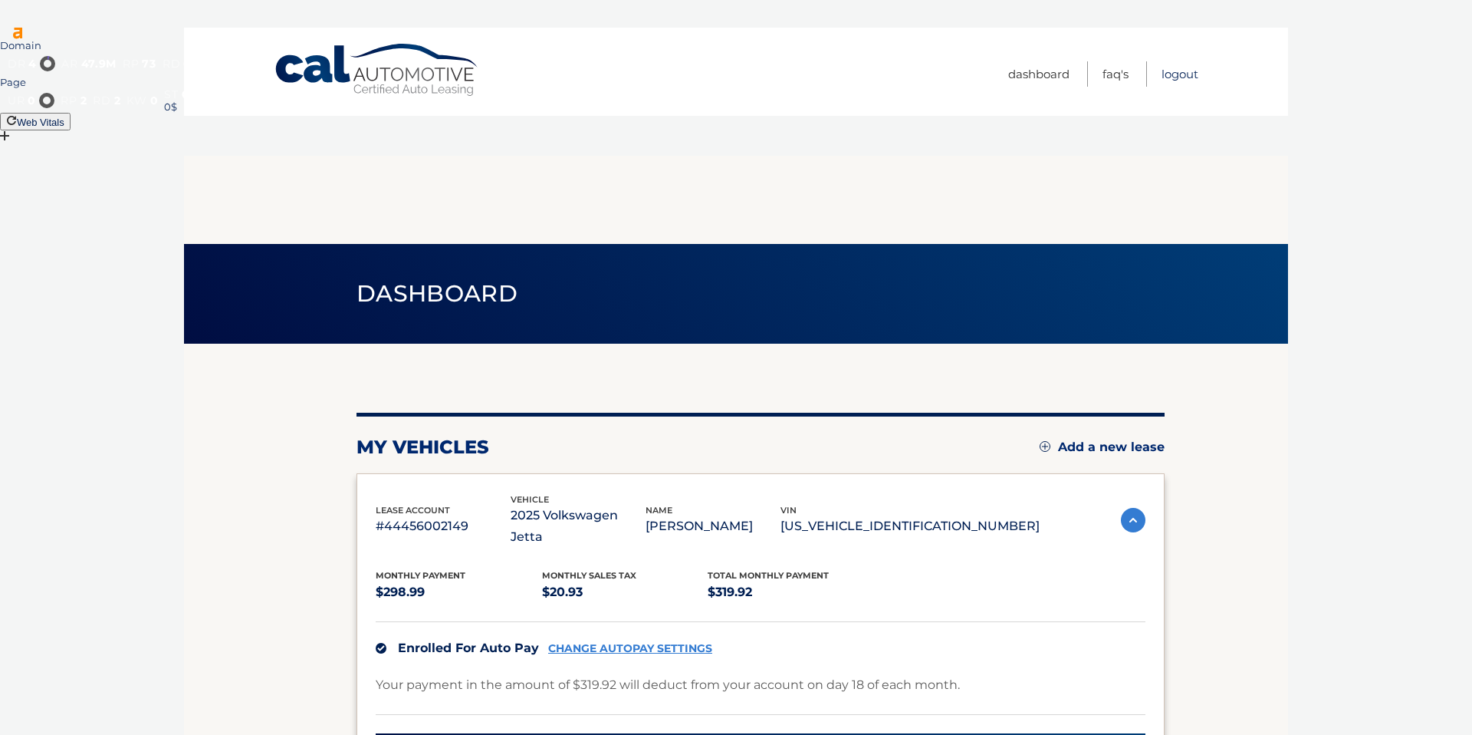
click at [1182, 74] on link "Logout" at bounding box center [1180, 73] width 37 height 25
